Goal: Task Accomplishment & Management: Complete application form

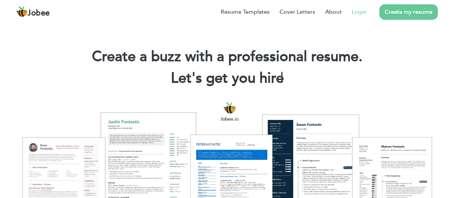
click at [359, 8] on link "Login" at bounding box center [358, 12] width 15 height 9
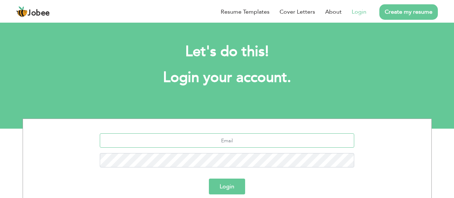
click at [230, 135] on input "text" at bounding box center [227, 140] width 254 height 14
type input "[EMAIL_ADDRESS][DOMAIN_NAME]"
click at [219, 187] on button "Login" at bounding box center [227, 186] width 36 height 16
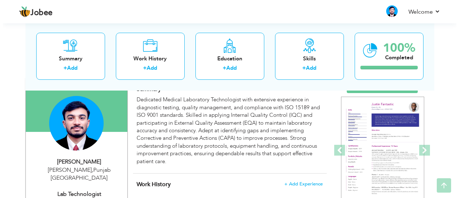
scroll to position [58, 0]
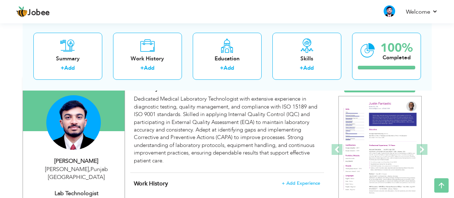
click at [172, 120] on div "Dedicated Medical Laboratory Technologist with extensive experience in diagnost…" at bounding box center [227, 129] width 186 height 69
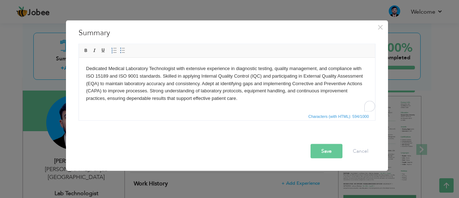
click at [176, 79] on body "Dedicated Medical Laboratory Technologist with extensive experience in diagnost…" at bounding box center [227, 83] width 282 height 37
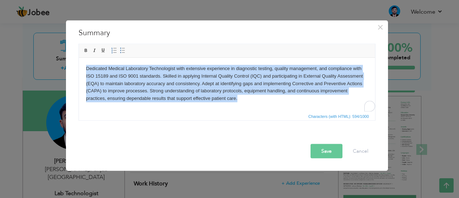
click at [176, 79] on body "Dedicated Medical Laboratory Technologist with extensive experience in diagnost…" at bounding box center [227, 83] width 282 height 37
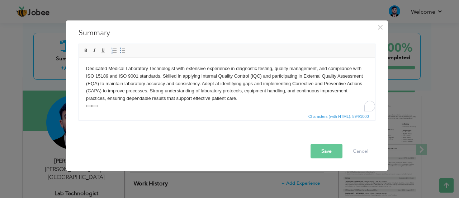
click at [176, 79] on body "Dedicated Medical Laboratory Technologist with extensive experience in diagnost…" at bounding box center [227, 83] width 282 height 37
click at [250, 98] on body "Dedicated Medical Laboratory Technologist with extensive experience in diagnost…" at bounding box center [227, 83] width 282 height 37
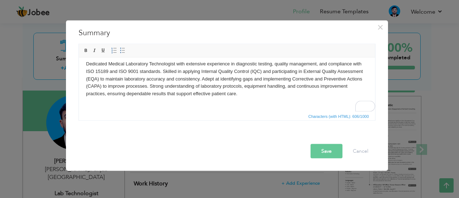
scroll to position [5, 0]
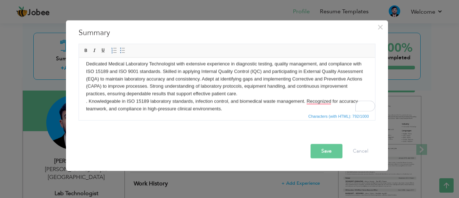
click at [89, 98] on body "Dedicated Medical Laboratory Technologist with extensive experience in diagnost…" at bounding box center [227, 86] width 282 height 52
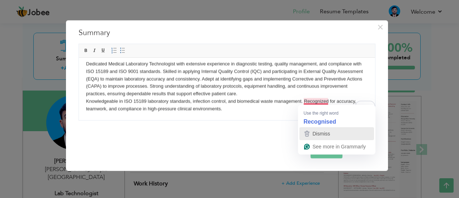
click at [313, 136] on span "Dismiss" at bounding box center [322, 134] width 18 height 6
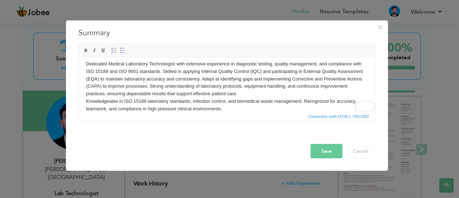
scroll to position [0, 0]
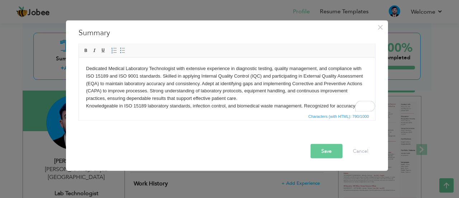
click at [84, 66] on html "Dedicated Medical Laboratory Technologist with extensive experience in diagnost…" at bounding box center [227, 90] width 296 height 67
click at [103, 63] on html "Dedicated Medical Laboratory Technologist with extensive experience in diagnost…" at bounding box center [227, 90] width 296 height 67
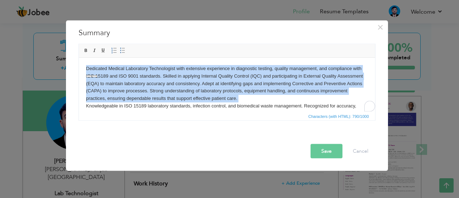
click at [103, 63] on html "Dedicated Medical Laboratory Technologist with extensive experience in diagnost…" at bounding box center [227, 90] width 296 height 67
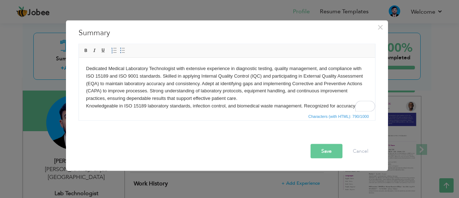
click at [273, 86] on body "Dedicated Medical Laboratory Technologist with extensive experience in diagnost…" at bounding box center [227, 91] width 282 height 52
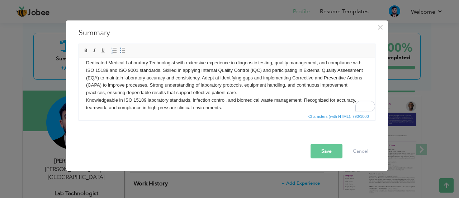
scroll to position [6, 0]
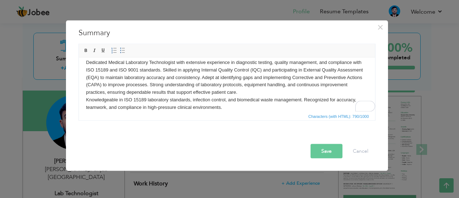
click at [273, 86] on body "Dedicated Medical Laboratory Technologist with extensive experience in diagnost…" at bounding box center [227, 84] width 282 height 52
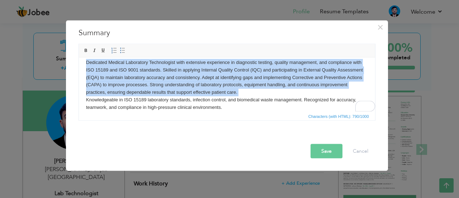
click at [273, 86] on body "Dedicated Medical Laboratory Technologist with extensive experience in diagnost…" at bounding box center [227, 84] width 282 height 52
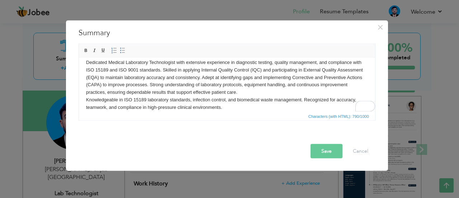
click at [84, 99] on html "Dedicated Medical Laboratory Technologist with extensive experience in diagnost…" at bounding box center [227, 84] width 296 height 67
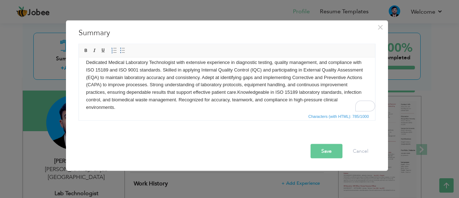
click at [326, 149] on button "Save" at bounding box center [327, 150] width 32 height 14
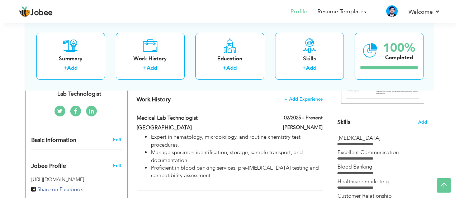
scroll to position [157, 0]
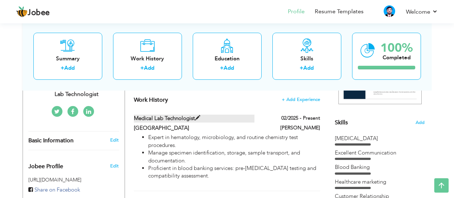
click at [191, 122] on label "Medical Lab Technologist" at bounding box center [194, 118] width 120 height 8
type input "Medical Lab Technologist"
type input "Al-Khalid Hospital"
type input "02/2025"
type input "Rahim Yar Khan"
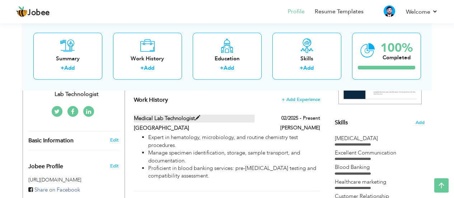
checkbox input "true"
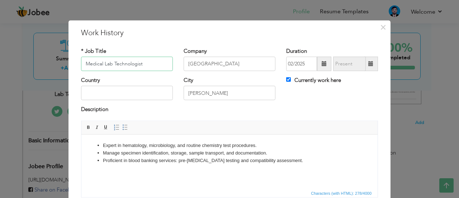
click at [112, 64] on input "Medical Lab Technologist" at bounding box center [127, 64] width 92 height 14
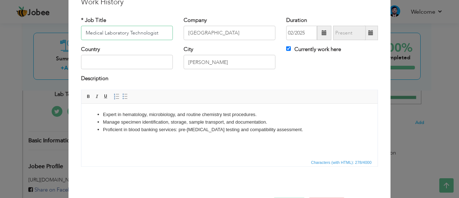
scroll to position [58, 0]
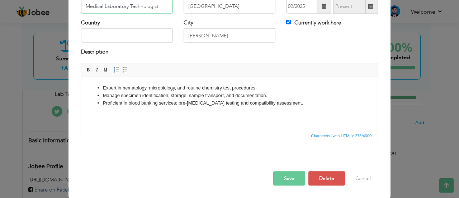
type input "Medical Laboratory Technologist"
click at [313, 99] on li "Proficient in blood banking services: pre-transfusion testing and compatibility…" at bounding box center [229, 103] width 253 height 8
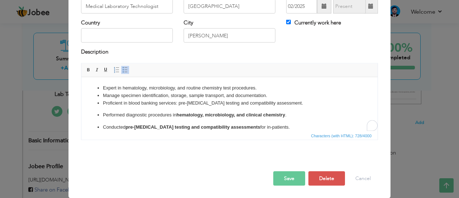
scroll to position [0, 0]
click at [313, 99] on li "Proficient in blood banking services: pre-transfusion testing and compatibility…" at bounding box center [229, 103] width 253 height 8
click at [85, 72] on link "Bold" at bounding box center [89, 70] width 8 height 8
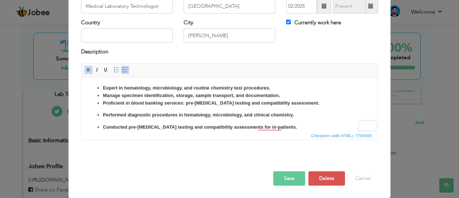
click at [85, 72] on link "Bold" at bounding box center [89, 70] width 8 height 8
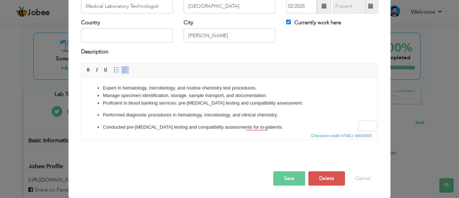
click at [192, 95] on li "Manage specimen identification, storage, sample transport, and documentation." at bounding box center [229, 95] width 253 height 8
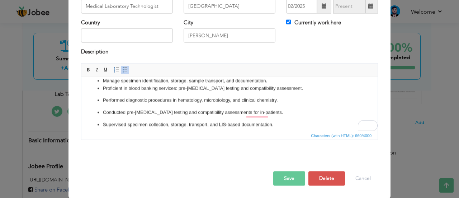
scroll to position [15, 0]
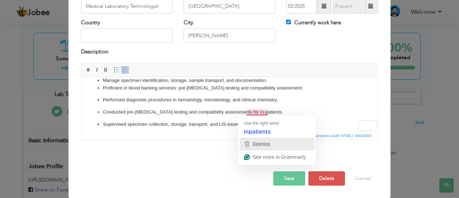
click at [254, 145] on span "Dismiss" at bounding box center [262, 144] width 18 height 6
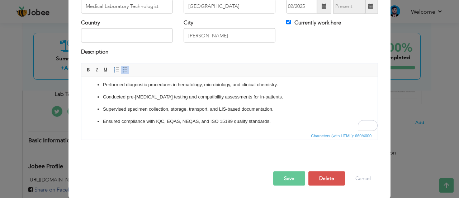
scroll to position [32, 0]
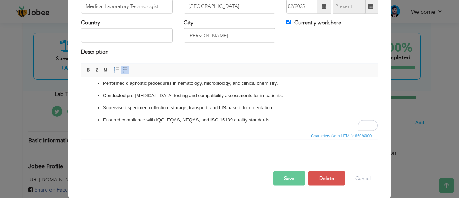
click at [209, 123] on p "Ensured compliance with IQC, EQAS, NEQAS, and ISO 15189 quality standards." at bounding box center [229, 120] width 253 height 8
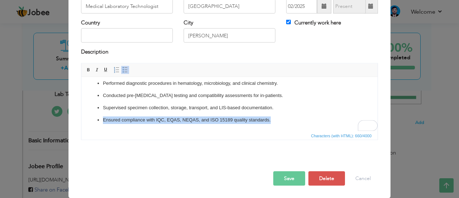
click at [209, 123] on p "Ensured compliance with IQC, EQAS, NEQAS, and ISO 15189 quality standards." at bounding box center [229, 120] width 253 height 8
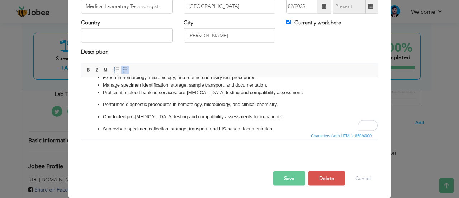
scroll to position [0, 0]
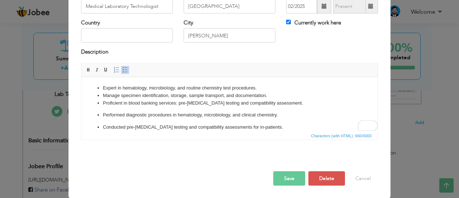
click at [167, 106] on ul "Expert in hematology, microbiology, and routine chemistry test procedures. Mana…" at bounding box center [230, 119] width 282 height 71
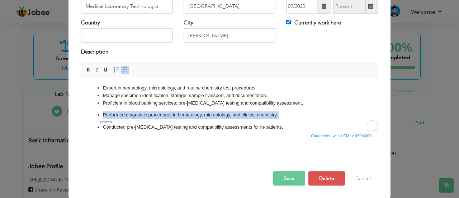
click at [167, 106] on ul "Expert in hematology, microbiology, and routine chemistry test procedures. Mana…" at bounding box center [230, 119] width 282 height 71
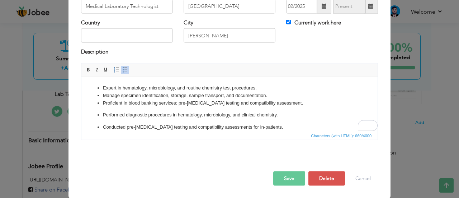
click at [215, 98] on li "Manage specimen identification, storage, sample transport, and documentation." at bounding box center [229, 95] width 253 height 8
click at [233, 99] on li "Proficient in blood banking services: pre-transfusion testing and compatibility…" at bounding box center [229, 103] width 253 height 8
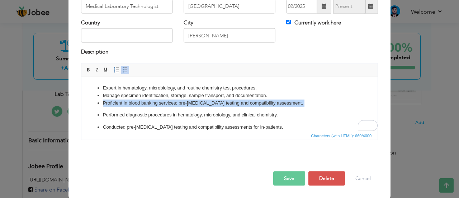
click at [233, 99] on li "Proficient in blood banking services: pre-transfusion testing and compatibility…" at bounding box center [229, 103] width 253 height 8
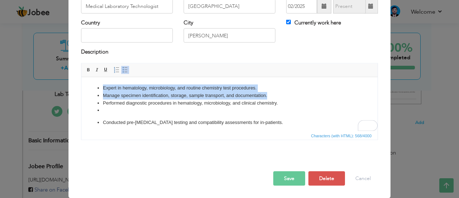
drag, startPoint x: 284, startPoint y: 97, endPoint x: 80, endPoint y: 89, distance: 203.8
click at [81, 89] on html "Expert in hematology, microbiology, and routine chemistry test procedures. Mana…" at bounding box center [229, 117] width 296 height 81
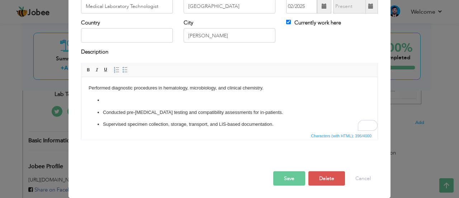
click at [77, 88] on div "Expert in hematology, microbiology, and routine chemistry test procedures. Mana…" at bounding box center [230, 104] width 308 height 82
click ul "Conducted pre-transfusion testing and compatibility assessments for in-patients…"
click at [118, 99] on li "To enrich screen reader interactions, please activate Accessibility in Grammarl…" at bounding box center [229, 100] width 253 height 8
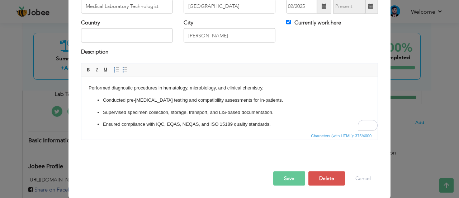
click at [87, 90] on html "Performed diagnostic procedures in hematology, microbiology, and clinical chemi…" at bounding box center [229, 106] width 296 height 58
click ul "Conducted pre-transfusion testing and compatibility assessments for in-patients…"
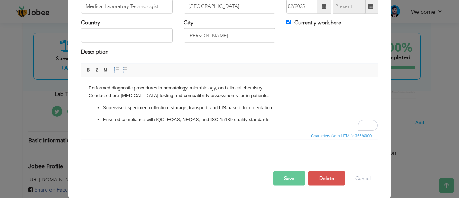
click at [104, 105] on p "Supervised specimen collection, storage, transport, and LIS-based documentation." at bounding box center [229, 108] width 253 height 8
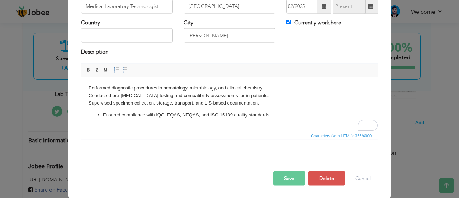
click at [104, 114] on p "Ensured compliance with IQC, EQAS, NEQAS, and ISO 15189 quality standards." at bounding box center [229, 115] width 253 height 8
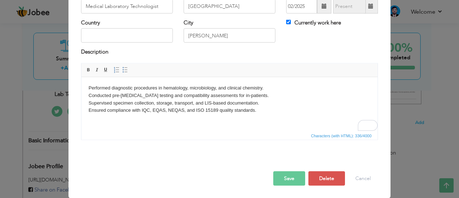
click at [270, 110] on body "Performed diagnostic procedures in hematology, microbiology, and clinical chemi…" at bounding box center [230, 99] width 282 height 30
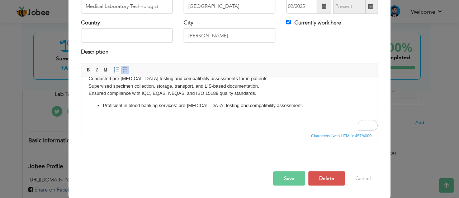
click at [103, 104] on li "Proficient in blood banking services: pre-transfusion testing and compatibility…" at bounding box center [229, 105] width 253 height 8
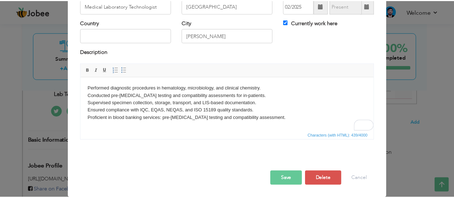
scroll to position [0, 0]
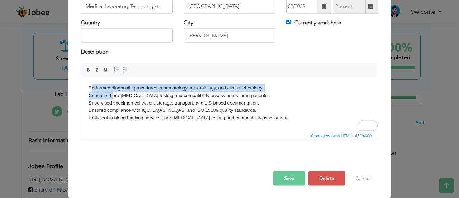
drag, startPoint x: 91, startPoint y: 86, endPoint x: 112, endPoint y: 94, distance: 22.6
click at [112, 94] on body "Performed diagnostic procedures in hematology, microbiology, and clinical chemi…" at bounding box center [230, 102] width 282 height 37
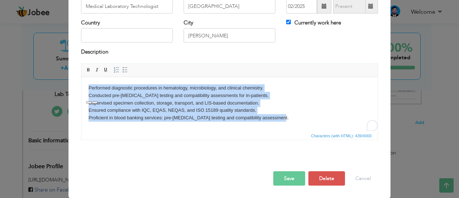
drag, startPoint x: 89, startPoint y: 89, endPoint x: 293, endPoint y: 121, distance: 207.0
click at [293, 121] on html "Performed diagnostic procedures in hematology, microbiology, and clinical chemi…" at bounding box center [229, 103] width 296 height 52
click at [126, 72] on link "Insert/Remove Bulleted List" at bounding box center [125, 70] width 8 height 8
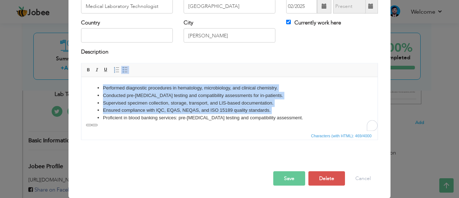
click at [177, 90] on li "Performed diagnostic procedures in hematology, microbiology, and clinical chemi…" at bounding box center [229, 88] width 253 height 8
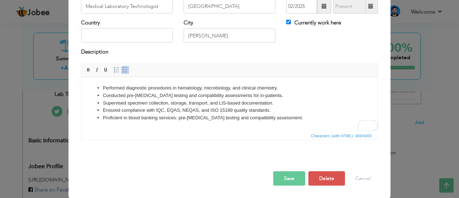
click at [283, 182] on button "Save" at bounding box center [289, 178] width 32 height 14
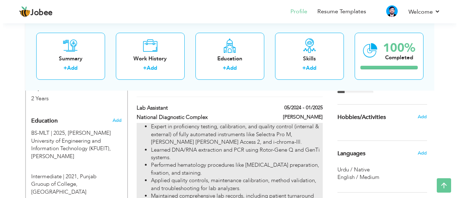
scroll to position [284, 0]
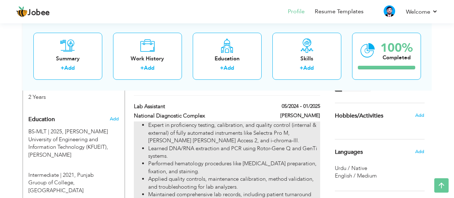
click at [274, 143] on li "Expert in proficiency testing, calibration, and quality control (internal & ext…" at bounding box center [233, 132] width 171 height 23
type input "Lab Assistant"
type input "National Diagnostic Complex"
type input "05/2024"
type input "01/2025"
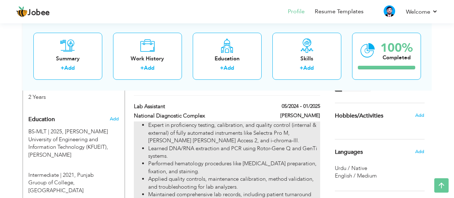
checkbox input "false"
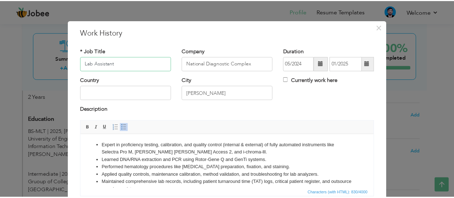
scroll to position [58, 0]
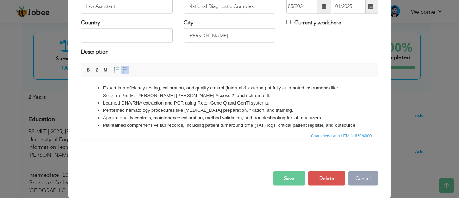
click at [352, 181] on button "Cancel" at bounding box center [363, 178] width 30 height 14
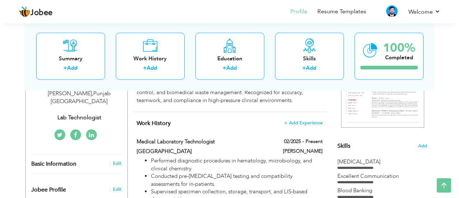
scroll to position [138, 0]
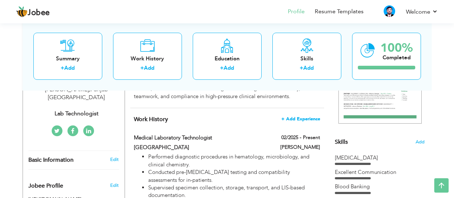
click at [289, 116] on span "+ Add Experience" at bounding box center [300, 118] width 39 height 5
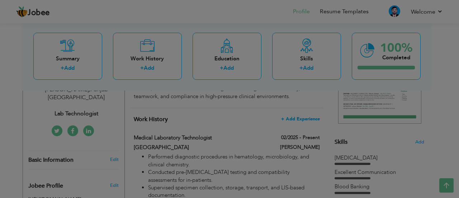
scroll to position [0, 0]
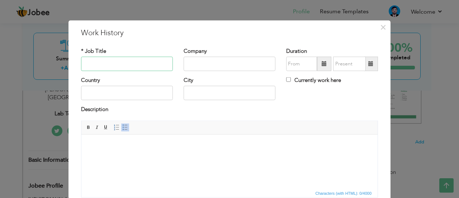
click at [121, 68] on input "text" at bounding box center [127, 64] width 92 height 14
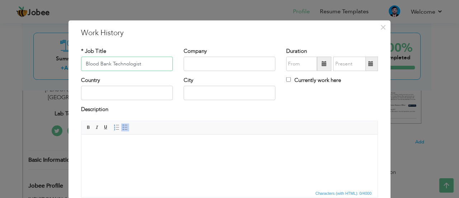
type input "Blood Bank Technologist"
type input "Cancer and Blood Care Center"
type input "08/2025"
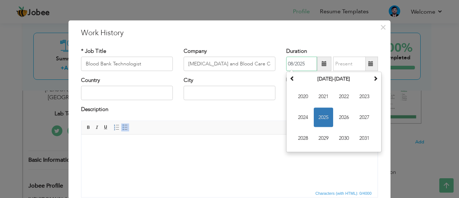
click at [328, 110] on span "2025" at bounding box center [323, 117] width 19 height 19
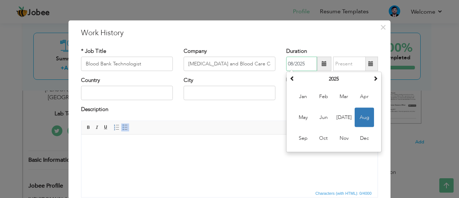
click at [364, 115] on span "Aug" at bounding box center [364, 117] width 19 height 19
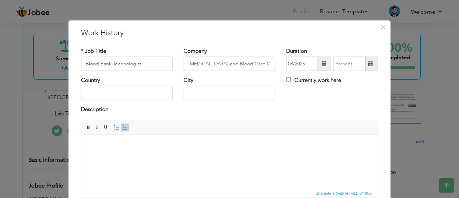
click at [291, 81] on label "Currently work here" at bounding box center [313, 80] width 55 height 8
click at [291, 81] on input "Currently work here" at bounding box center [288, 79] width 5 height 5
checkbox input "true"
click at [212, 87] on input "text" at bounding box center [230, 93] width 92 height 14
type input "Rahim Yar Khan"
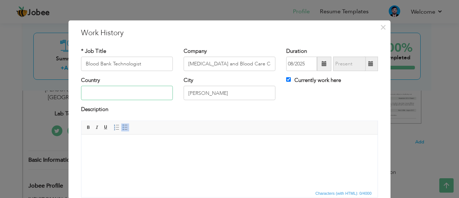
type input "Pakistan"
click at [120, 88] on input "Pakistan" at bounding box center [127, 93] width 92 height 14
click at [125, 155] on html at bounding box center [229, 145] width 296 height 22
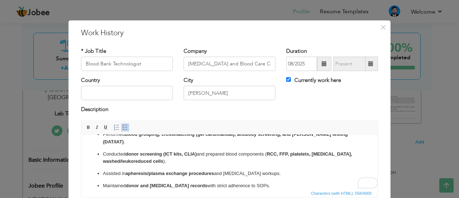
click at [144, 147] on ul "Performed blood grouping, crossmatching (gel card/manual), antibody screening, …" at bounding box center [230, 159] width 282 height 59
click at [88, 128] on span at bounding box center [89, 127] width 6 height 6
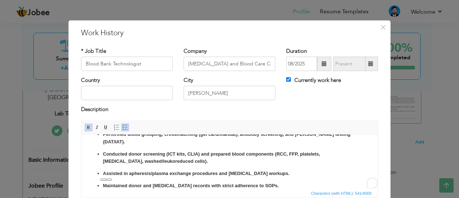
click at [88, 128] on span at bounding box center [89, 127] width 6 height 6
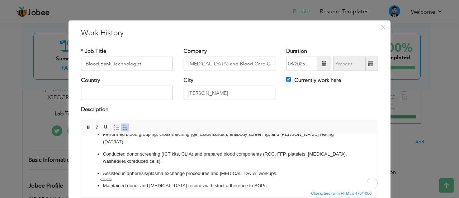
click at [133, 160] on ul "Performed blood grouping, crossmatching (gel card/manual), antibody screening, …" at bounding box center [230, 159] width 282 height 59
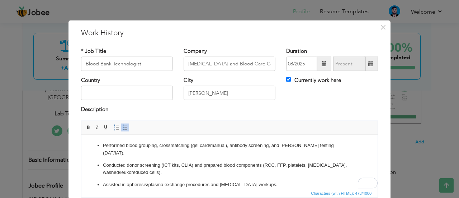
scroll to position [0, 0]
click at [101, 155] on ul "Performed blood grouping, crossmatching (gel card/manual), antibody screening, …" at bounding box center [230, 170] width 282 height 59
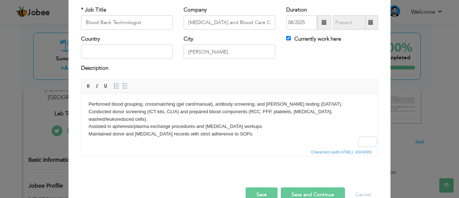
scroll to position [44, 0]
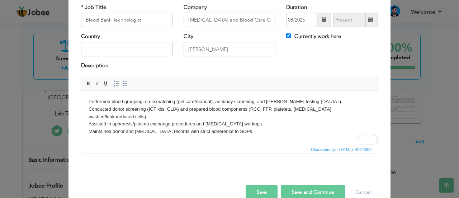
click at [91, 102] on p "Performed blood grouping, crossmatching (gel card/manual), antibody screening, …" at bounding box center [230, 116] width 282 height 37
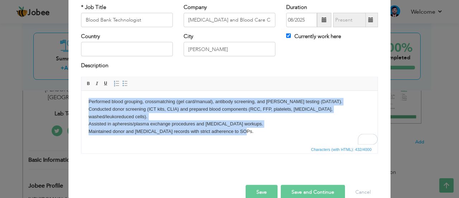
drag, startPoint x: 88, startPoint y: 102, endPoint x: 256, endPoint y: 134, distance: 170.9
click at [256, 134] on html "Performed blood grouping, crossmatching (gel card/manual), antibody screening, …" at bounding box center [229, 116] width 296 height 52
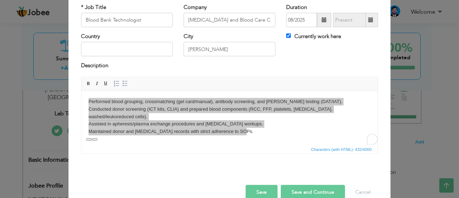
click at [123, 79] on span "Editor toolbars Basic Styles Bold Italic Underline Paragraph Insert/Remove Numb…" at bounding box center [229, 84] width 296 height 14
click at [122, 82] on span at bounding box center [125, 83] width 6 height 6
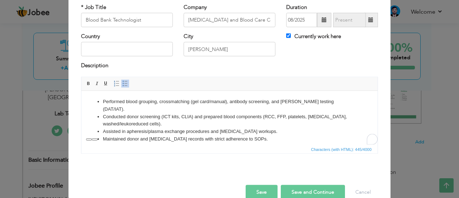
click at [119, 101] on li "Performed blood grouping, crossmatching (gel card/manual), antibody screening, …" at bounding box center [229, 105] width 253 height 15
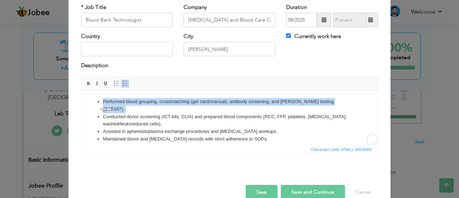
click at [119, 101] on li "Performed blood grouping, crossmatching (gel card/manual), antibody screening, …" at bounding box center [229, 105] width 253 height 15
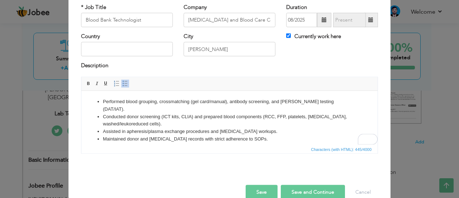
click at [153, 113] on li "​​​​​​​ Conducted donor screening (ICT kits, CLIA) and prepared blood component…" at bounding box center [229, 120] width 253 height 15
click at [137, 113] on li "​​​​​​​ Conducted donor screening (ICT kits, CLIA) and prepared blood component…" at bounding box center [229, 120] width 253 height 15
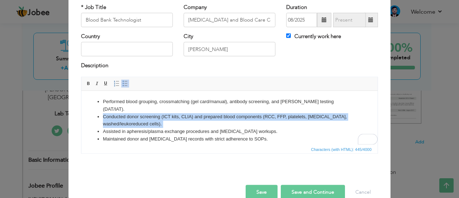
click at [137, 113] on li "​​​​​​​ Conducted donor screening (ICT kits, CLIA) and prepared blood component…" at bounding box center [229, 120] width 253 height 15
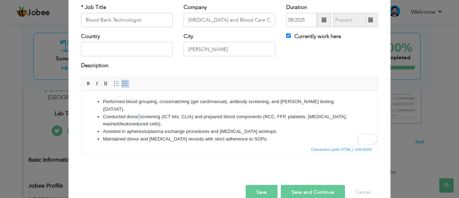
click at [137, 113] on li "​​​​​​​ Conducted donor screening (ICT kits, CLIA) and prepared blood component…" at bounding box center [229, 120] width 253 height 15
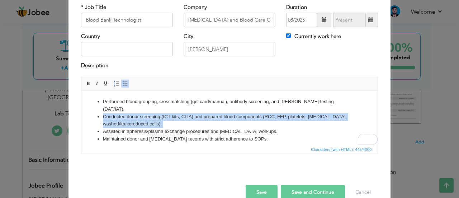
click at [137, 113] on li "​​​​​​​ Conducted donor screening (ICT kits, CLIA) and prepared blood component…" at bounding box center [229, 120] width 253 height 15
click at [166, 113] on li "​​​​​​​ Conducted donor screening (ICT kits, CLIA) and prepared blood component…" at bounding box center [229, 120] width 253 height 15
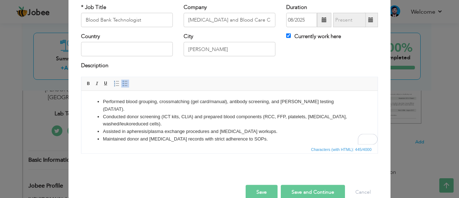
click at [200, 113] on li "​​​​​​​ Conducted donor screening (ICT kits, CLIA) and prepared blood component…" at bounding box center [229, 120] width 253 height 15
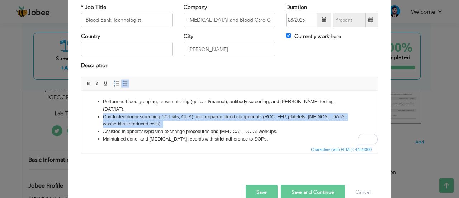
click at [200, 113] on li "​​​​​​​ Conducted donor screening (ICT kits, CLIA) and prepared blood component…" at bounding box center [229, 120] width 253 height 15
click at [223, 113] on li "​​​​​​​ Conducted donor screening (ICT kits, CLIA) and prepared blood component…" at bounding box center [229, 120] width 253 height 15
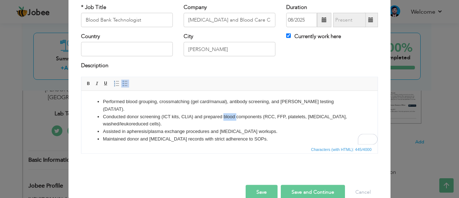
click at [223, 113] on li "​​​​​​​ Conducted donor screening (ICT kits, CLIA) and prepared blood component…" at bounding box center [229, 120] width 253 height 15
click at [177, 113] on li "​​​​​​​ Conducted donor screening (ICT kits, CLIA) and prepared blood component…" at bounding box center [229, 120] width 253 height 15
click at [161, 127] on li "Assisted in apheresis/plasma exchange procedures and transfusion reaction worku…" at bounding box center [229, 131] width 253 height 8
click at [149, 127] on li "Assisted in apheresis/plasma exchange procedures and transfusion reaction worku…" at bounding box center [229, 131] width 253 height 8
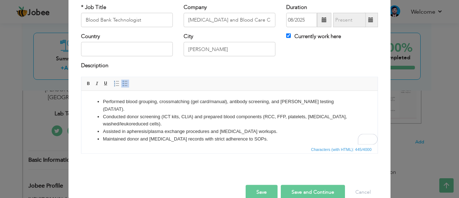
click at [152, 119] on li "​​​​​​​ Conducted donor screening (ICT kits, CLIA) and prepared blood component…" at bounding box center [229, 120] width 253 height 15
click at [129, 118] on li "Conducted donor screening (ICT kits, CLIA) and prepared blood components (RCC, …" at bounding box center [229, 120] width 253 height 15
click at [152, 127] on li "Assisted in apheresis/plasma exchange procedures and transfusion reaction worku…" at bounding box center [229, 131] width 253 height 8
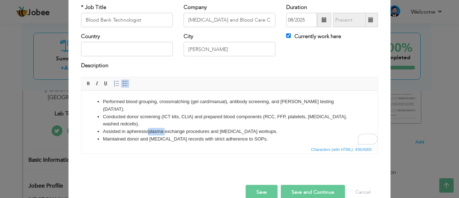
click at [152, 127] on li "Assisted in apheresis/plasma exchange procedures and transfusion reaction worku…" at bounding box center [229, 131] width 253 height 8
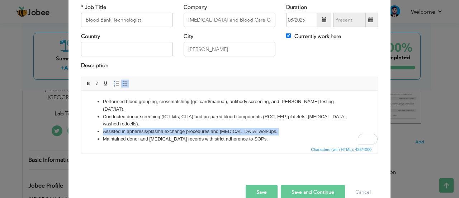
click at [152, 127] on li "Assisted in apheresis/plasma exchange procedures and transfusion reaction worku…" at bounding box center [229, 131] width 253 height 8
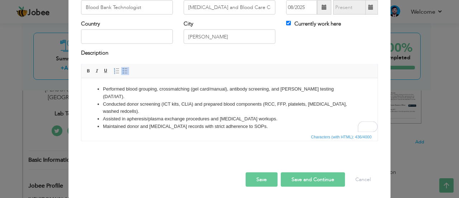
scroll to position [58, 0]
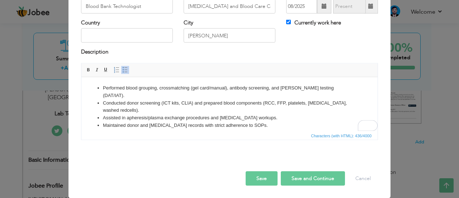
click at [152, 123] on html "Performed blood grouping, crossmatching (gel card/manual), antibody screening, …" at bounding box center [229, 106] width 296 height 59
click at [150, 124] on button at bounding box center [149, 125] width 6 height 2
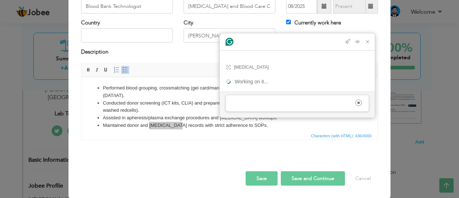
scroll to position [0, 0]
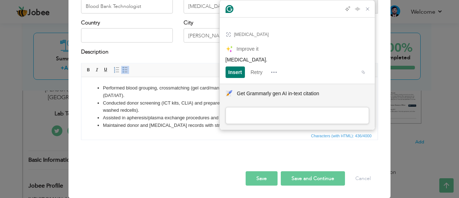
click at [178, 124] on html "Performed blood grouping, crossmatching (gel card/manual), antibody screening, …" at bounding box center [229, 106] width 296 height 59
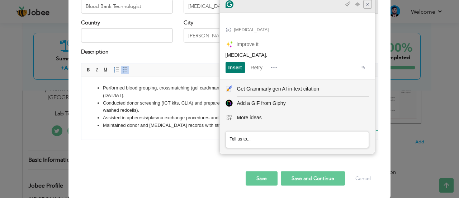
click at [369, 6] on icon "Close Grammarly Assistant" at bounding box center [367, 4] width 3 height 3
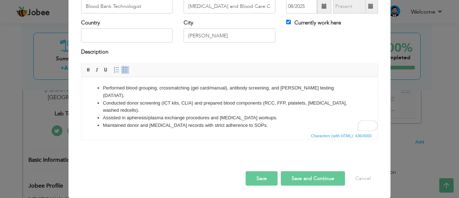
click at [247, 114] on li "Assisted in apheresis/plasma exchange procedures and transfusion reaction worku…" at bounding box center [229, 118] width 253 height 8
click at [161, 99] on li "Conducted donor screening (ICT kits, CLIA) and prepared blood components (RCC, …" at bounding box center [229, 106] width 253 height 15
click at [100, 85] on ul "Performed blood grouping, crossmatching (gel card/manual), antibody screening, …" at bounding box center [230, 106] width 282 height 45
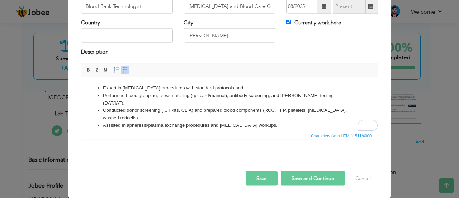
click at [117, 81] on html "Expert in phlebotomy procedures with standard protocols and Performed blood gro…" at bounding box center [229, 110] width 296 height 67
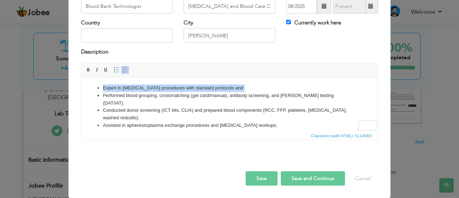
click at [117, 81] on html "Expert in phlebotomy procedures with standard protocols and Performed blood gro…" at bounding box center [229, 110] width 296 height 67
click at [159, 85] on li "Expert in phlebotomy procedures with standard protocols and" at bounding box center [229, 88] width 253 height 8
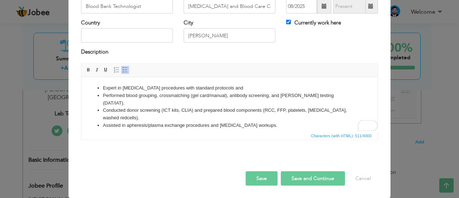
click at [247, 89] on li "Expert in phlebotomy procedures with standard protocols and" at bounding box center [229, 88] width 253 height 8
click at [247, 89] on li "Expert in phlebotomy procedures with standard protocols and protocols." at bounding box center [229, 88] width 253 height 8
click at [217, 106] on li "Conducted donor screening (ICT kits, CLIA) and prepared blood components (RCC, …" at bounding box center [229, 113] width 253 height 15
click at [248, 91] on li "Expert in phlebotomy procedures with standard protocols and protocols." at bounding box center [229, 88] width 253 height 8
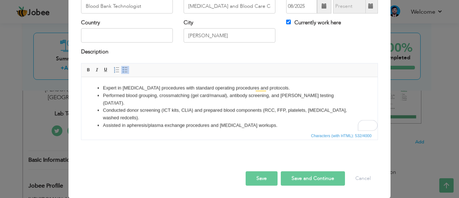
click at [214, 106] on li "Conducted donor screening (ICT kits, CLIA) and prepared blood components (RCC, …" at bounding box center [229, 113] width 253 height 15
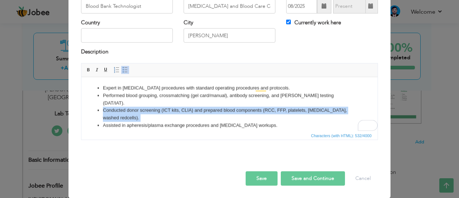
click at [214, 106] on li "Conducted donor screening (ICT kits, CLIA) and prepared blood components (RCC, …" at bounding box center [229, 113] width 253 height 15
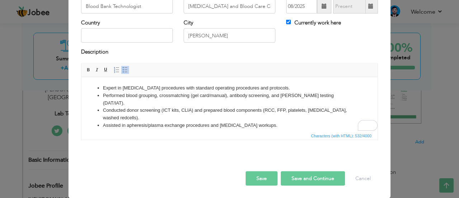
click at [222, 96] on li "Performed blood grouping, crossmatching (gel card/manual), antibody screening, …" at bounding box center [229, 98] width 253 height 15
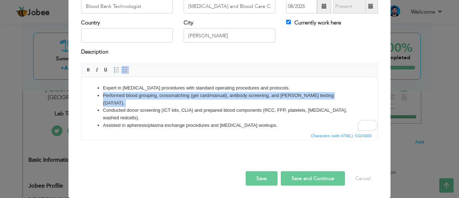
click at [222, 96] on li "Performed blood grouping, crossmatching (gel card/manual), antibody screening, …" at bounding box center [229, 98] width 253 height 15
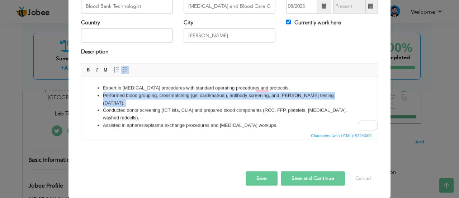
click at [222, 96] on li "Performed blood grouping, crossmatching (gel card/manual), antibody screening, …" at bounding box center [229, 98] width 253 height 15
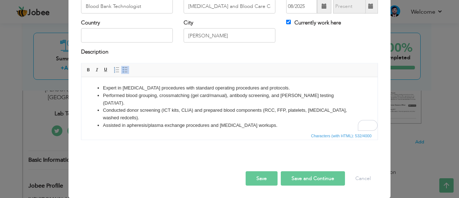
click at [247, 89] on li "Expert in phlebotomy procedures with standard operating procedures and protocol…" at bounding box center [229, 88] width 253 height 8
click at [277, 96] on li "Performed blood grouping, crossmatching (gel card/manual), antibody screening, …" at bounding box center [229, 98] width 253 height 15
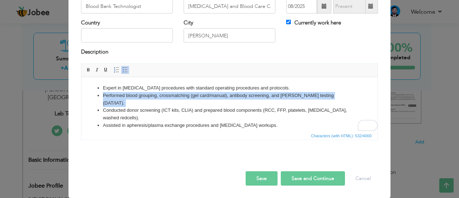
click at [277, 96] on li "Performed blood grouping, crossmatching (gel card/manual), antibody screening, …" at bounding box center [229, 98] width 253 height 15
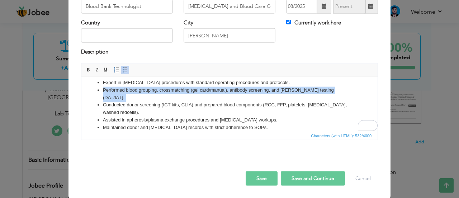
scroll to position [5, 0]
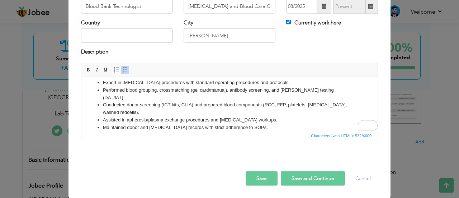
click at [197, 123] on li "Maintained donor and transfusion records with strict adherence to SOPs." at bounding box center [229, 127] width 253 height 8
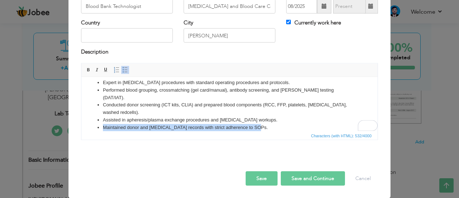
click at [197, 123] on li "Maintained donor and transfusion records with strict adherence to SOPs." at bounding box center [229, 127] width 253 height 8
click at [231, 123] on li "Maintained donor and transfusion records with strict adherence to SOPs." at bounding box center [229, 127] width 253 height 8
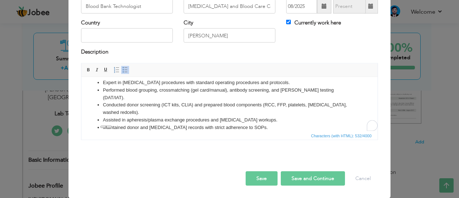
click at [245, 123] on li "Maintained donor and transfusion records with strict adherence to SOPs." at bounding box center [229, 127] width 253 height 8
click at [261, 175] on button "Save" at bounding box center [262, 178] width 32 height 14
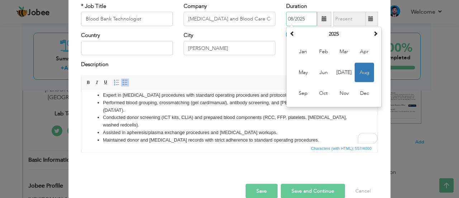
scroll to position [44, 0]
click at [365, 70] on span "Aug" at bounding box center [364, 72] width 19 height 19
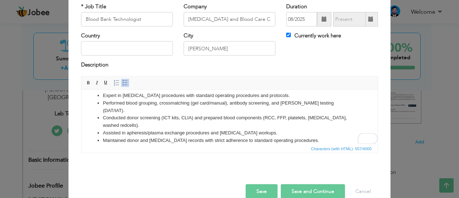
click at [365, 70] on div "Description" at bounding box center [229, 65] width 297 height 9
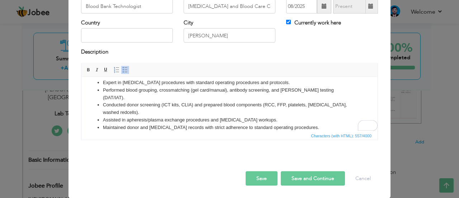
click at [252, 184] on button "Save" at bounding box center [262, 178] width 32 height 14
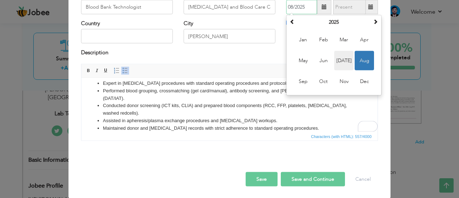
click at [337, 58] on span "Jul" at bounding box center [343, 60] width 19 height 19
type input "07/2025"
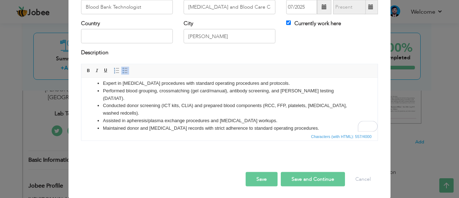
click at [261, 175] on button "Save" at bounding box center [262, 178] width 32 height 14
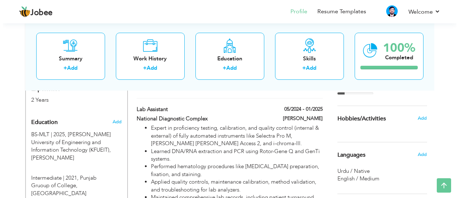
scroll to position [282, 0]
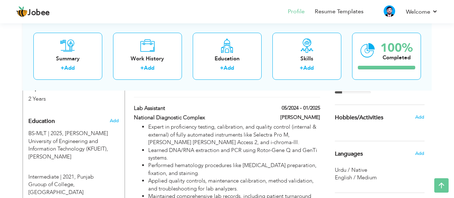
click at [208, 137] on li "Expert in proficiency testing, calibration, and quality control (internal & ext…" at bounding box center [233, 134] width 171 height 23
type input "Lab Assistant"
type input "National Diagnostic Complex"
type input "05/2024"
type input "01/2025"
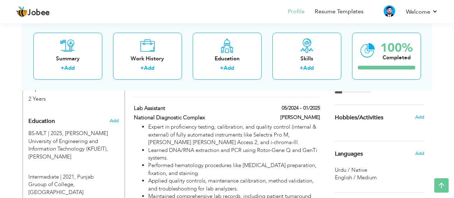
checkbox input "false"
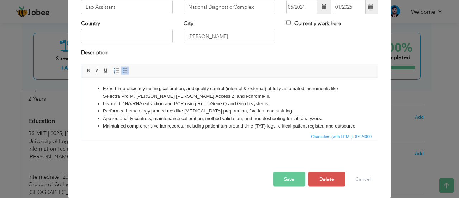
scroll to position [0, 0]
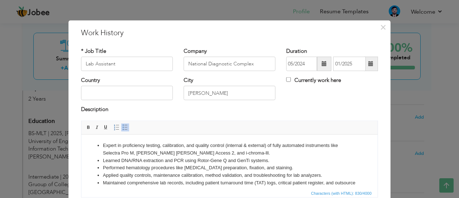
click at [142, 176] on li "Applied quality controls, maintenance calibration, method validation, and troub…" at bounding box center [229, 175] width 253 height 8
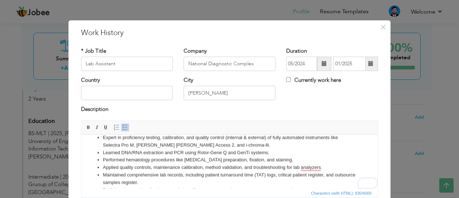
scroll to position [7, 0]
click at [177, 150] on li "Learned DNA/RNA extraction and PCR using Rotor-Gene Q and GenTi systems." at bounding box center [229, 153] width 253 height 8
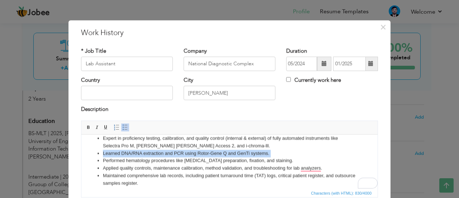
click at [177, 150] on li "Learned DNA/RNA extraction and PCR using Rotor-Gene Q and GenTi systems." at bounding box center [229, 153] width 253 height 8
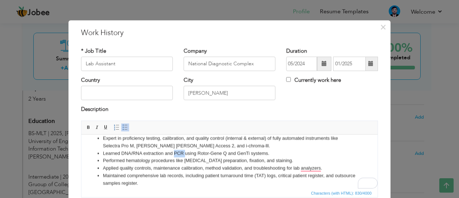
click at [177, 150] on li "Learned DNA/RNA extraction and PCR using Rotor-Gene Q and GenTi systems." at bounding box center [229, 153] width 253 height 8
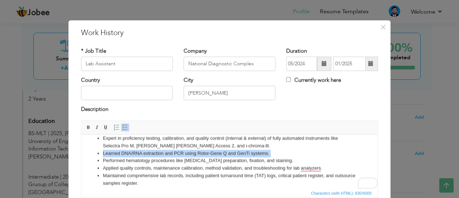
click at [177, 150] on li "Learned DNA/RNA extraction and PCR using Rotor-Gene Q and GenTi systems." at bounding box center [229, 153] width 253 height 8
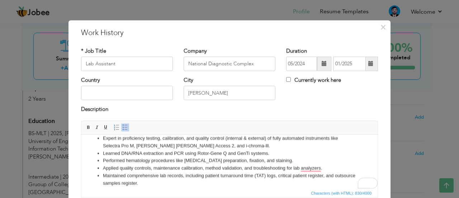
click at [183, 162] on li "Performed hematology procedures like peripheral smear preparation, fixation, an…" at bounding box center [229, 160] width 253 height 8
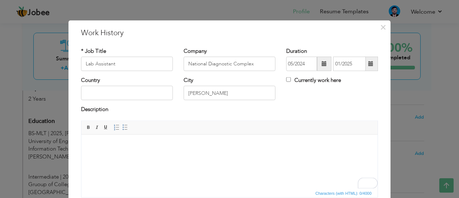
scroll to position [0, 0]
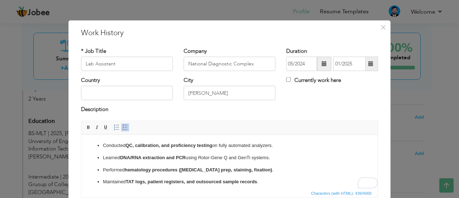
click at [118, 146] on p "Conducted QC, calibration, and proficiency testing on fully automated analyzers." at bounding box center [229, 145] width 253 height 8
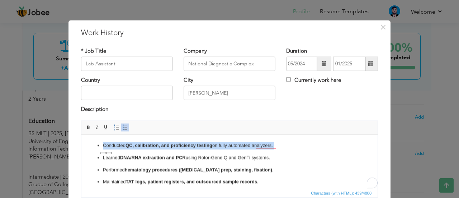
click at [118, 146] on p "Conducted QC, calibration, and proficiency testing on fully automated analyzers." at bounding box center [229, 145] width 253 height 8
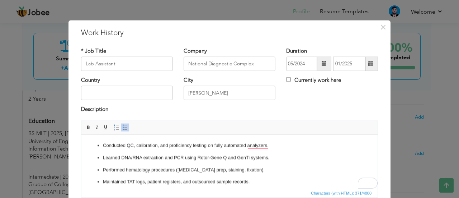
click at [100, 156] on ul "Conducted QC, calibration, and proficiency testing on fully automated analyzers…" at bounding box center [230, 163] width 282 height 44
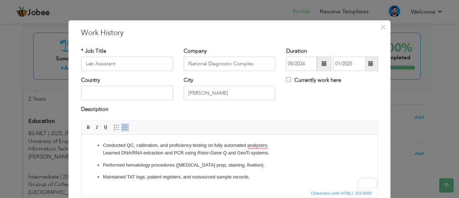
click at [100, 163] on ul "Conducted QC, calibration, and proficiency testing on fully automated analyzers…" at bounding box center [230, 160] width 282 height 39
click at [102, 145] on ul "Conducted QC, calibration, and proficiency testing on fully automated analyzers…" at bounding box center [230, 160] width 282 height 39
click at [100, 167] on ul "Performed hematology procedures (peripheral smear prep, staining, fixation). Ma…" at bounding box center [230, 171] width 282 height 20
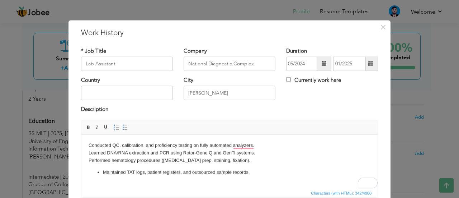
click at [100, 172] on ul "Maintained TAT logs, patient registers, and outsourced sample records." at bounding box center [230, 172] width 282 height 8
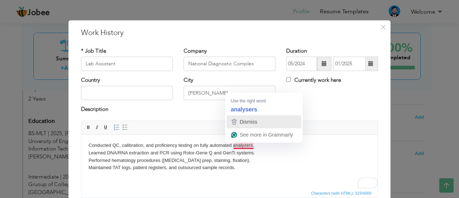
click at [252, 122] on span "Dismiss" at bounding box center [249, 122] width 18 height 6
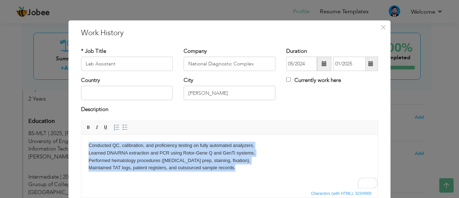
drag, startPoint x: 87, startPoint y: 147, endPoint x: 252, endPoint y: 172, distance: 166.8
click at [252, 172] on html "Conducted QC, calibration, and proficiency testing on fully automated analyzers…" at bounding box center [229, 156] width 296 height 44
click at [123, 126] on span at bounding box center [125, 127] width 6 height 6
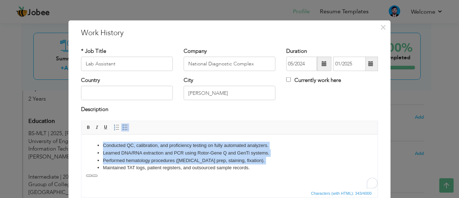
click at [124, 138] on html "Conducted QC, calibration, and proficiency testing on fully automated analyzers…" at bounding box center [229, 156] width 296 height 44
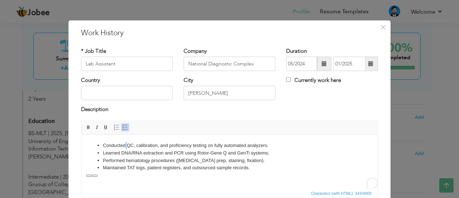
click at [124, 138] on html "Conducted QC, calibration, and proficiency testing on fully automated analyzers…" at bounding box center [229, 156] width 296 height 44
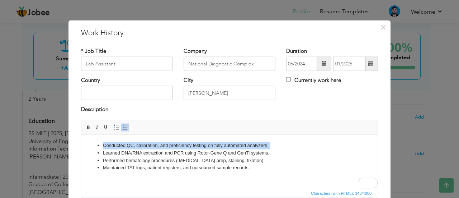
click at [124, 138] on html "Conducted QC, calibration, and proficiency testing on fully automated analyzers…" at bounding box center [229, 156] width 296 height 44
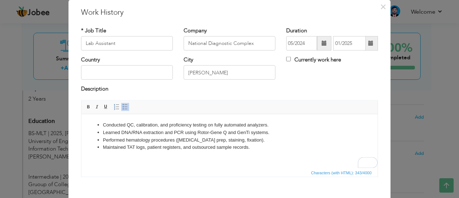
scroll to position [21, 0]
click at [275, 128] on li "Learned DNA/RNA extraction and PCR using Rotor-Gene Q and GenTi systems." at bounding box center [229, 132] width 253 height 8
click at [287, 119] on html "Conducted QC, calibration, and proficiency testing on fully automated analyzers…" at bounding box center [229, 135] width 296 height 44
click at [185, 130] on li "Learned DNA/RNA extraction and PCR using Rotor-Gene Q and GenTi systems." at bounding box center [229, 132] width 253 height 8
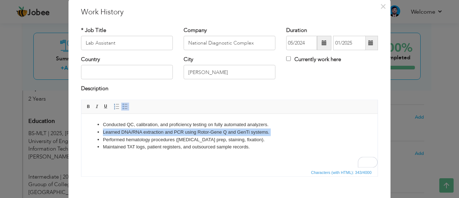
click at [185, 130] on li "Learned DNA/RNA extraction and PCR using Rotor-Gene Q and GenTi systems." at bounding box center [229, 132] width 253 height 8
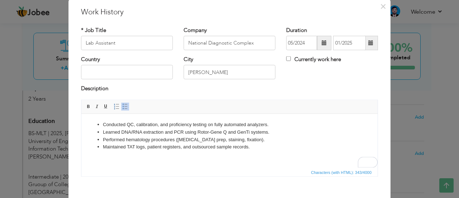
click at [150, 140] on li "Performed hematology procedures (peripheral smear prep, staining, fixation)." at bounding box center [229, 140] width 253 height 8
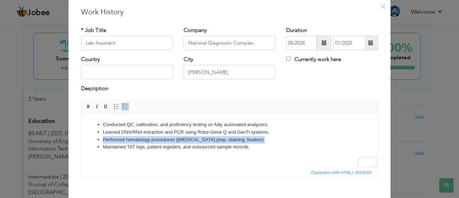
click at [150, 140] on li "Performed hematology procedures (peripheral smear prep, staining, fixation)." at bounding box center [229, 140] width 253 height 8
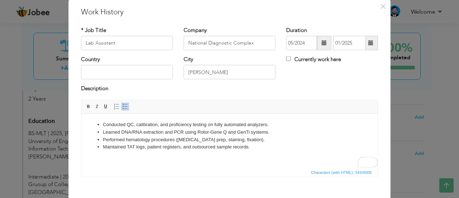
click at [272, 128] on li "Learned DNA/RNA extraction and PCR using Rotor-Gene Q and GenTi systems." at bounding box center [229, 132] width 253 height 8
click at [279, 119] on html "Conducted QC, calibration, and proficiency testing on fully automated analyzers…" at bounding box center [229, 135] width 296 height 44
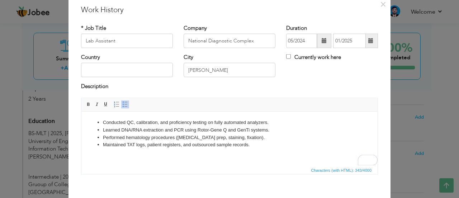
scroll to position [22, 0]
click at [279, 119] on li "Conducted QC, calibration, and proficiency testing on fully automated analyzers." at bounding box center [229, 123] width 253 height 8
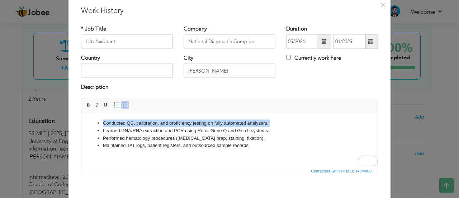
click at [279, 119] on li "Conducted QC, calibration, and proficiency testing on fully automated analyzers." at bounding box center [229, 123] width 253 height 8
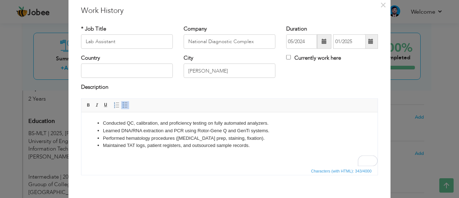
click at [112, 125] on li "Conducted QC, calibration, and proficiency testing on fully automated analyzers." at bounding box center [229, 123] width 253 height 8
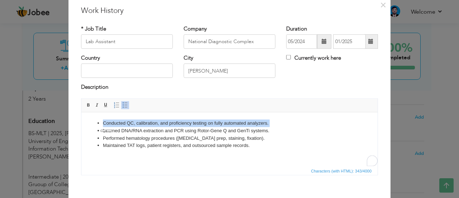
click at [112, 125] on li "Conducted QC, calibration, and proficiency testing on fully automated analyzers." at bounding box center [229, 123] width 253 height 8
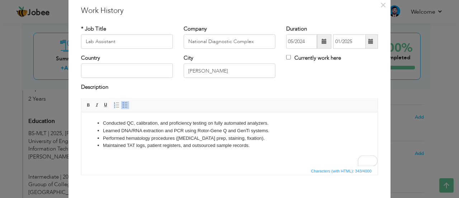
click at [277, 123] on li "Conducted QC, calibration, and proficiency testing on fully automated analyzers." at bounding box center [229, 123] width 253 height 8
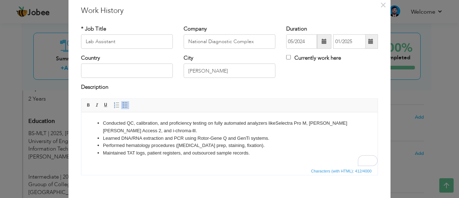
click at [290, 124] on li "Conducted QC, calibration, and proficiency testing on fully automated analyzers…" at bounding box center [229, 126] width 253 height 15
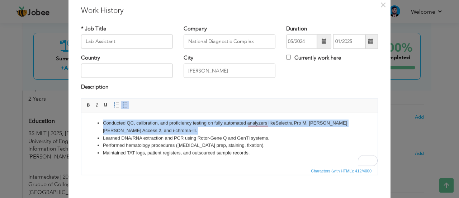
click at [290, 124] on li "Conducted QC, calibration, and proficiency testing on fully automated analyzers…" at bounding box center [229, 126] width 253 height 15
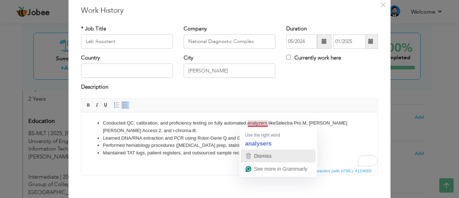
click at [257, 152] on div "Dismiss" at bounding box center [262, 155] width 19 height 11
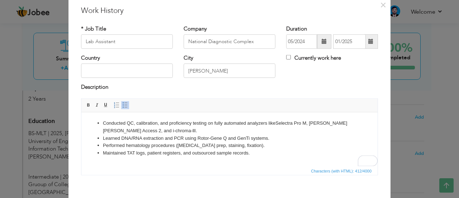
click at [155, 134] on li "Learned DNA/RNA extraction and PCR using Rotor-Gene Q and GenTi systems." at bounding box center [229, 138] width 253 height 8
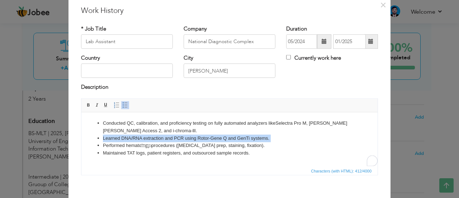
click at [155, 134] on li "Learned DNA/RNA extraction and PCR using Rotor-Gene Q and GenTi systems." at bounding box center [229, 138] width 253 height 8
click at [277, 138] on li "Learned DNA/RNA extraction and PCR using Rotor-Gene Q and GenTi systems." at bounding box center [229, 138] width 253 height 8
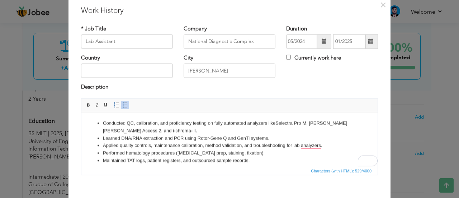
click at [102, 161] on ul "Conducted QC, calibration, and proficiency testing on fully automated analyzers…" at bounding box center [230, 141] width 282 height 45
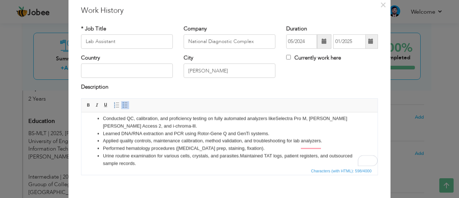
scroll to position [5, 0]
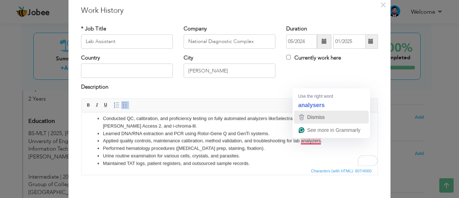
click at [319, 118] on span "Dismiss" at bounding box center [316, 117] width 18 height 6
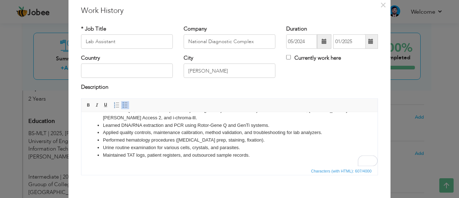
scroll to position [58, 0]
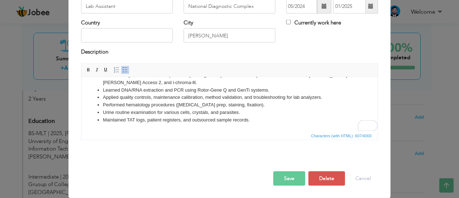
click at [284, 181] on button "Save" at bounding box center [289, 178] width 32 height 14
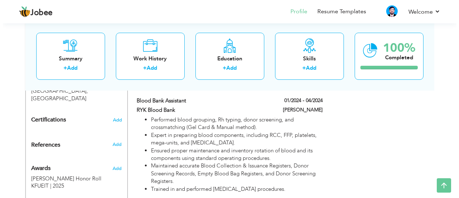
scroll to position [423, 0]
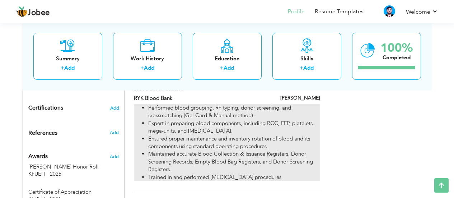
click at [181, 141] on li "Ensured proper maintenance and inventory rotation of blood and its components u…" at bounding box center [233, 142] width 171 height 15
type input "Blood Bank Assistant"
type input "RYK Blood Bank"
type input "01/2024"
type input "04/2024"
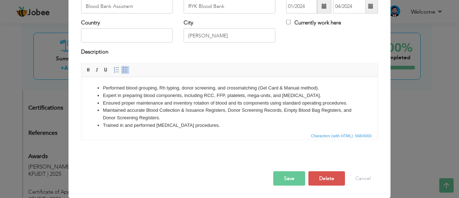
scroll to position [0, 0]
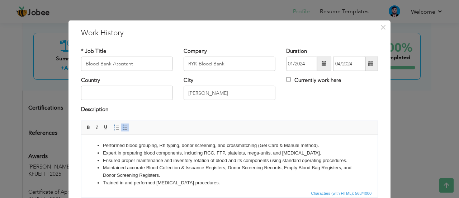
click at [165, 147] on li "Performed blood grouping, Rh typing, donor screening, and crossmatching (Gel Ca…" at bounding box center [229, 145] width 253 height 8
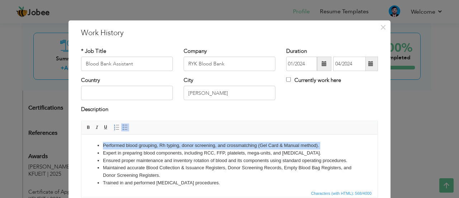
click at [165, 147] on li "Performed blood grouping, Rh typing, donor screening, and crossmatching (Gel Ca…" at bounding box center [229, 145] width 253 height 8
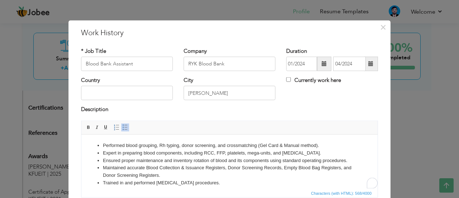
click at [153, 152] on li "Expert in preparing blood components, including RCC, FFP, platelets, mega-units…" at bounding box center [229, 153] width 253 height 8
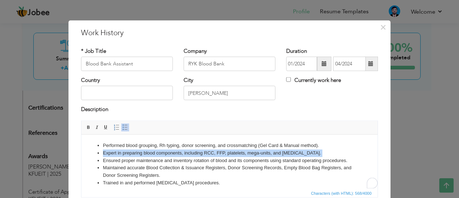
click at [153, 152] on li "Expert in preparing blood components, including RCC, FFP, platelets, mega-units…" at bounding box center [229, 153] width 253 height 8
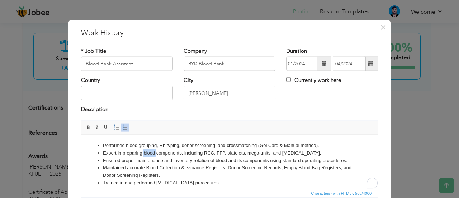
click at [153, 152] on li "Expert in preparing blood components, including RCC, FFP, platelets, mega-units…" at bounding box center [229, 153] width 253 height 8
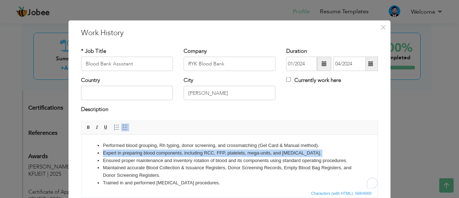
click at [153, 152] on li "Expert in preparing blood components, including RCC, FFP, platelets, mega-units…" at bounding box center [229, 153] width 253 height 8
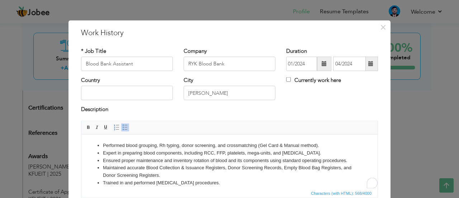
click at [148, 157] on li "Ensured proper maintenance and inventory rotation of blood and its components u…" at bounding box center [229, 160] width 253 height 8
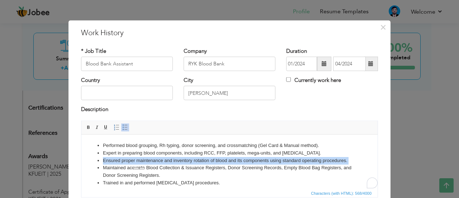
click at [148, 157] on li "Ensured proper maintenance and inventory rotation of blood and its components u…" at bounding box center [229, 160] width 253 height 8
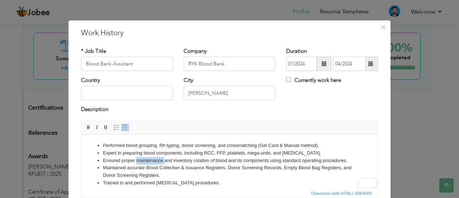
click at [148, 157] on li "Ensured proper maintenance and inventory rotation of blood and its components u…" at bounding box center [229, 160] width 253 height 8
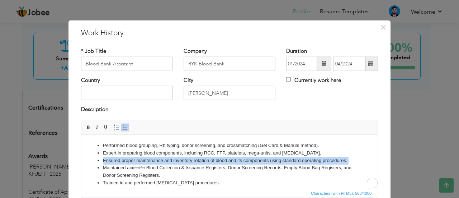
click at [148, 157] on li "Ensured proper maintenance and inventory rotation of blood and its components u…" at bounding box center [229, 160] width 253 height 8
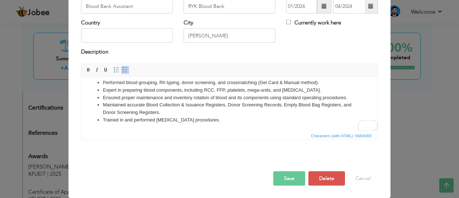
scroll to position [58, 0]
click at [285, 183] on button "Save" at bounding box center [289, 178] width 32 height 14
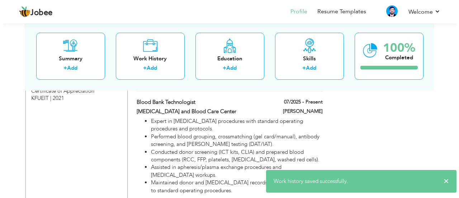
scroll to position [522, 0]
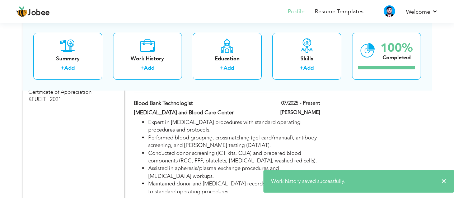
click at [225, 160] on li "Conducted donor screening (ICT kits, CLIA) and prepared blood components (RCC, …" at bounding box center [233, 156] width 171 height 15
type input "Blood Bank Technologist"
type input "Cancer and Blood Care Center"
type input "07/2025"
checkbox input "true"
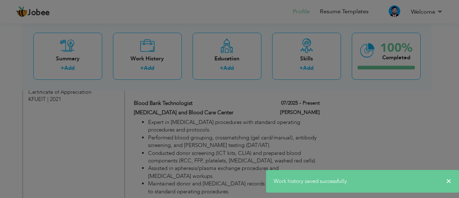
scroll to position [0, 0]
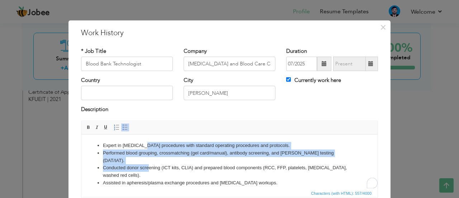
drag, startPoint x: 142, startPoint y: 145, endPoint x: 150, endPoint y: 159, distance: 16.4
click at [150, 159] on ul "Expert in phlebotomy procedures with standard operating procedures and protocol…" at bounding box center [230, 167] width 282 height 52
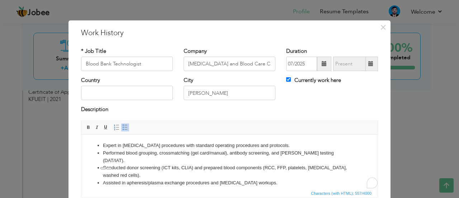
click at [150, 164] on li "Conducted donor screening (ICT kits, CLIA) and prepared blood components (RCC, …" at bounding box center [229, 171] width 253 height 15
click at [139, 164] on li "Conducted donor screening (ICT kits, CLIA) and prepared blood components (RCC, …" at bounding box center [229, 171] width 253 height 15
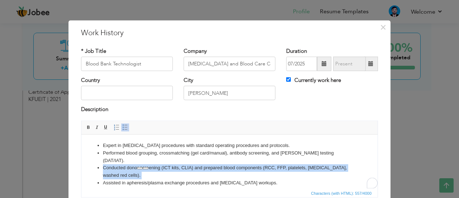
click at [139, 164] on li "Conducted donor screening (ICT kits, CLIA) and prepared blood components (RCC, …" at bounding box center [229, 171] width 253 height 15
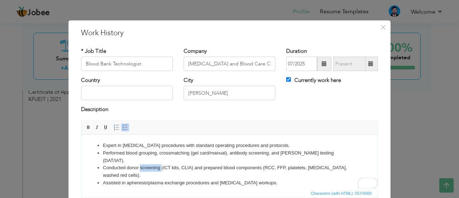
click at [139, 164] on li "Conducted donor screening (ICT kits, CLIA) and prepared blood components (RCC, …" at bounding box center [229, 171] width 253 height 15
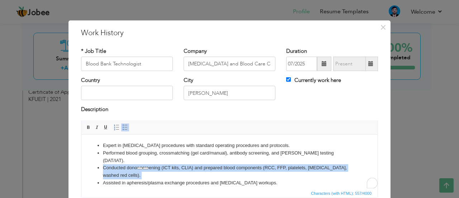
click at [139, 164] on li "Conducted donor screening (ICT kits, CLIA) and prepared blood components (RCC, …" at bounding box center [229, 171] width 253 height 15
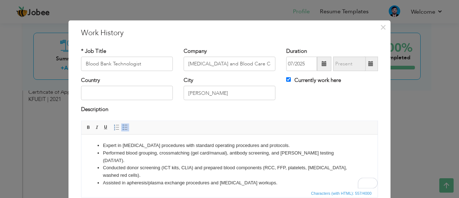
scroll to position [5, 0]
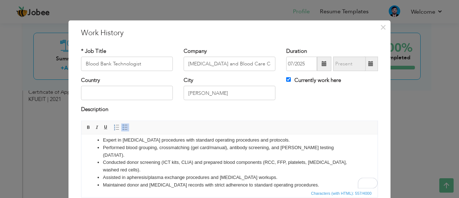
click at [128, 173] on li "Assisted in apheresis/plasma exchange procedures and transfusion reaction worku…" at bounding box center [229, 177] width 253 height 8
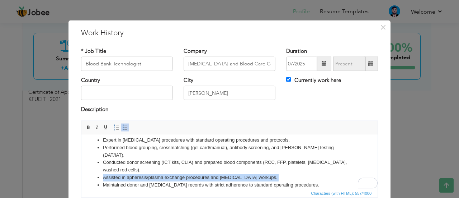
click at [128, 173] on li "Assisted in apheresis/plasma exchange procedures and transfusion reaction worku…" at bounding box center [229, 177] width 253 height 8
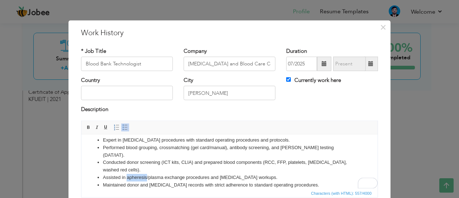
click at [128, 173] on li "Assisted in apheresis/plasma exchange procedures and transfusion reaction worku…" at bounding box center [229, 177] width 253 height 8
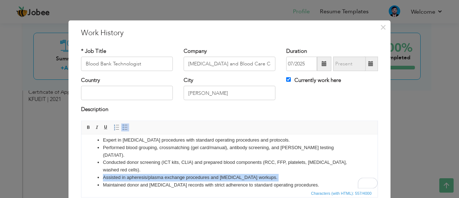
click at [128, 173] on li "Assisted in apheresis/plasma exchange procedures and transfusion reaction worku…" at bounding box center [229, 177] width 253 height 8
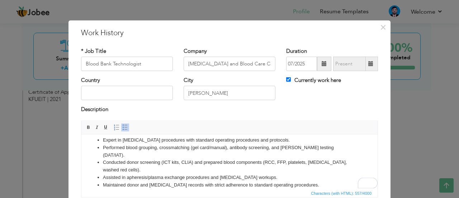
click at [118, 181] on li "Maintained donor and transfusion records with strict adherence to standard oper…" at bounding box center [229, 185] width 253 height 8
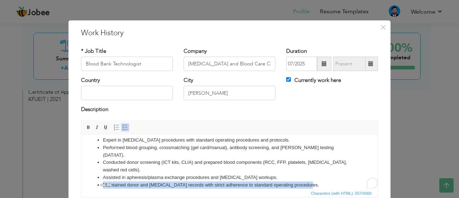
click at [118, 181] on li "Maintained donor and transfusion records with strict adherence to standard oper…" at bounding box center [229, 185] width 253 height 8
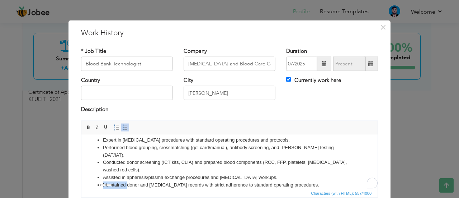
click at [118, 181] on li "Maintained donor and transfusion records with strict adherence to standard oper…" at bounding box center [229, 185] width 253 height 8
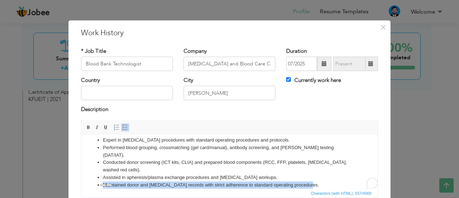
click at [118, 181] on li "Maintained donor and transfusion records with strict adherence to standard oper…" at bounding box center [229, 185] width 253 height 8
click at [148, 181] on li "Maintained donor and transfusion records with strict adherence to standard oper…" at bounding box center [229, 185] width 253 height 8
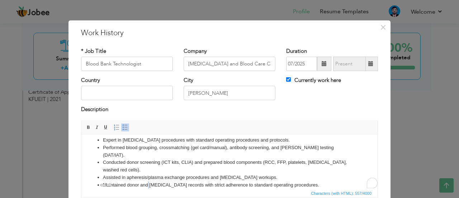
click at [148, 181] on li "Maintained donor and transfusion records with strict adherence to standard oper…" at bounding box center [229, 185] width 253 height 8
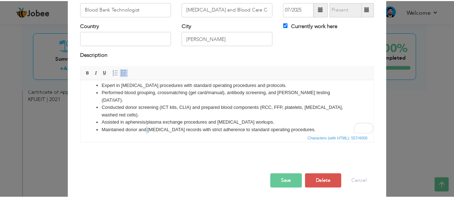
scroll to position [0, 0]
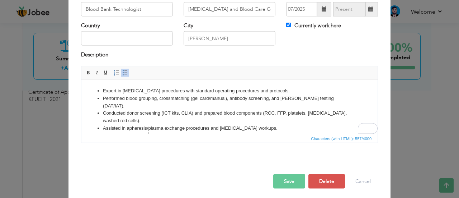
click at [284, 181] on button "Save" at bounding box center [289, 181] width 32 height 14
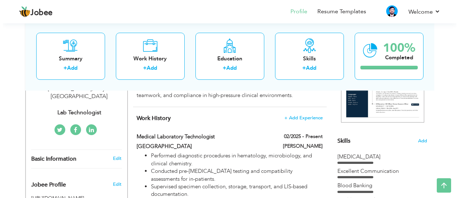
scroll to position [185, 0]
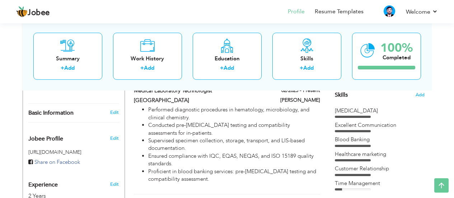
click at [416, 90] on div "Summary + Add Work History + Add Education + Add Skills + Add 100% Completed" at bounding box center [227, 56] width 409 height 68
click at [418, 93] on span "Add" at bounding box center [419, 94] width 9 height 7
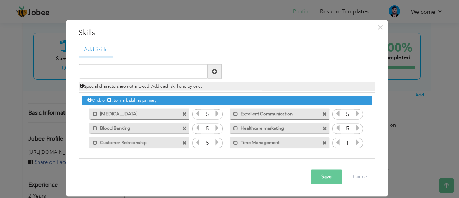
click at [183, 143] on span at bounding box center [184, 142] width 5 height 5
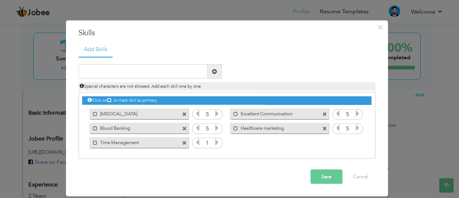
click at [183, 143] on span at bounding box center [184, 142] width 5 height 5
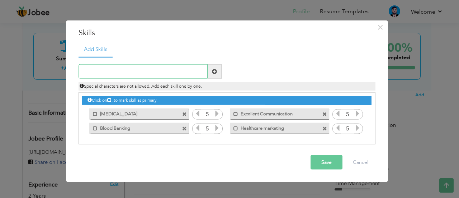
click at [128, 70] on input "text" at bounding box center [143, 71] width 129 height 14
paste input "Hematology"
type input "Hematology"
click at [212, 74] on span at bounding box center [214, 70] width 5 height 5
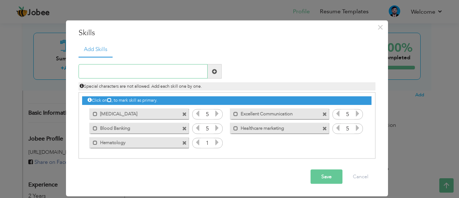
click at [122, 67] on input "text" at bounding box center [143, 71] width 129 height 14
paste input "Clinical chemistry"
type input "Clinical chemistry"
click at [218, 73] on span at bounding box center [215, 71] width 14 height 14
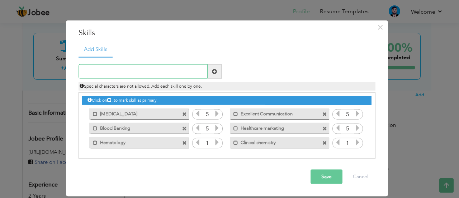
click at [133, 75] on input "text" at bounding box center [143, 71] width 129 height 14
paste input "Microbiology"
type input "Microbiology"
click at [218, 70] on span at bounding box center [215, 71] width 14 height 14
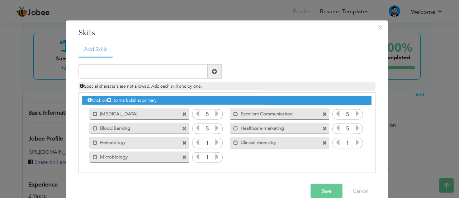
click at [322, 129] on span at bounding box center [324, 128] width 5 height 5
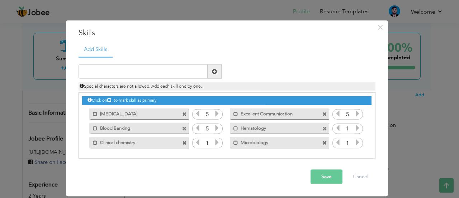
click at [324, 110] on span at bounding box center [325, 112] width 6 height 8
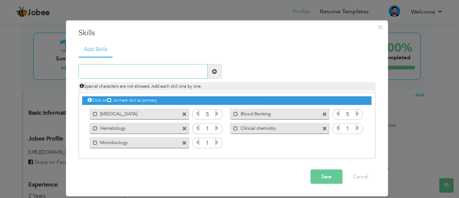
click at [141, 72] on input "text" at bounding box center [143, 71] width 129 height 14
paste input "Immunology & serology"
type input "Immunology & serology"
click at [215, 70] on span at bounding box center [214, 70] width 5 height 5
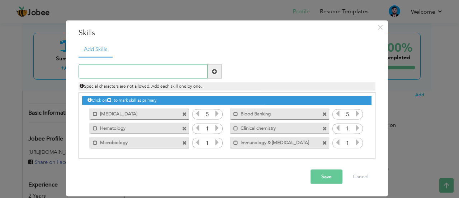
click at [141, 69] on input "text" at bounding box center [143, 71] width 129 height 14
paste input "Molecular biology"
type input "Molecular biology"
click at [212, 75] on span at bounding box center [215, 71] width 14 height 14
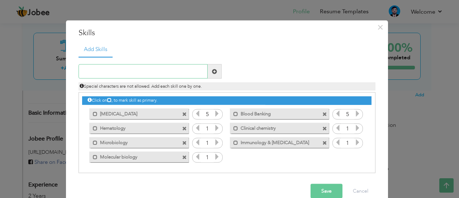
click at [127, 66] on input "text" at bounding box center [143, 71] width 129 height 14
paste input "Internal & External Quality Control"
type input "Internal & External Quality Control"
click at [212, 72] on span at bounding box center [214, 70] width 5 height 5
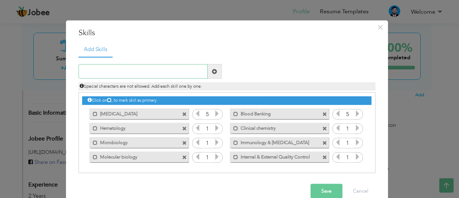
click at [118, 77] on input "text" at bounding box center [143, 71] width 129 height 14
paste input "ISO 15189 laboratory quality standards"
type input "ISO 15189 laboratory quality standards"
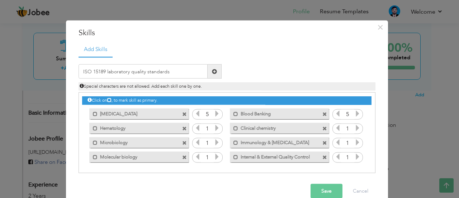
click at [212, 73] on span at bounding box center [214, 70] width 5 height 5
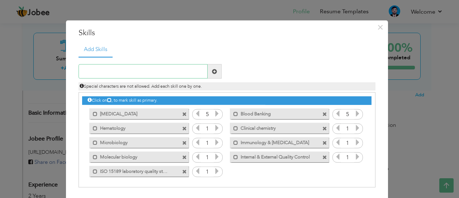
click at [132, 71] on input "text" at bounding box center [143, 71] width 129 height 14
paste input "Laboratory Information Systems"
type input "Laboratory Information Systems"
click at [214, 69] on span at bounding box center [214, 70] width 5 height 5
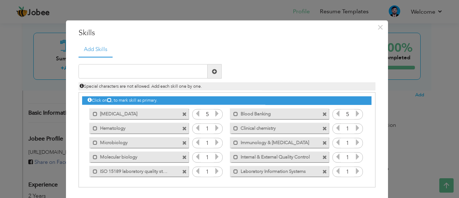
scroll to position [27, 0]
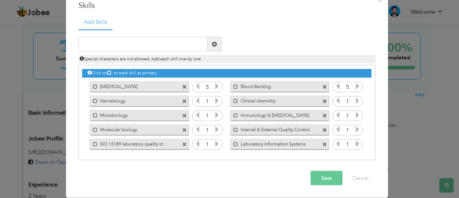
click at [333, 173] on button "Save" at bounding box center [327, 178] width 32 height 14
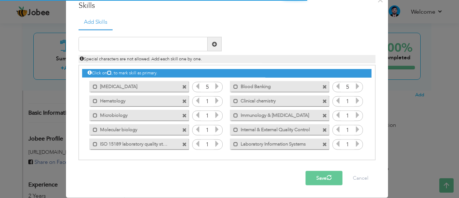
click at [215, 97] on icon at bounding box center [217, 100] width 6 height 6
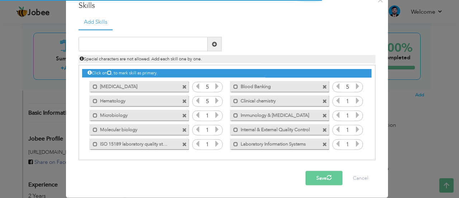
click at [215, 97] on icon at bounding box center [217, 100] width 6 height 6
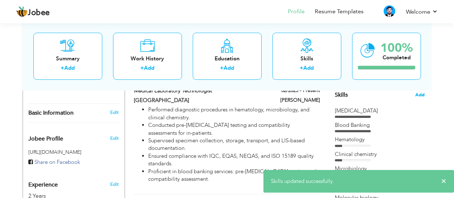
click at [421, 95] on span "Add" at bounding box center [419, 94] width 9 height 7
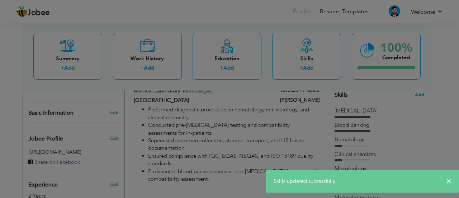
scroll to position [0, 0]
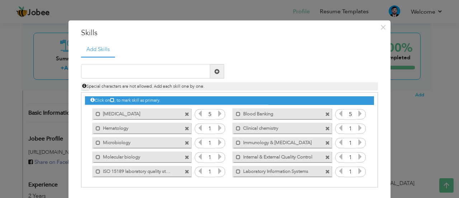
click at [217, 129] on icon at bounding box center [220, 127] width 6 height 6
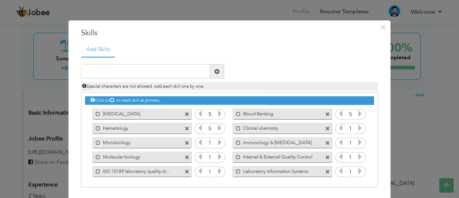
click at [217, 129] on icon at bounding box center [220, 127] width 6 height 6
click at [218, 139] on icon at bounding box center [220, 142] width 6 height 6
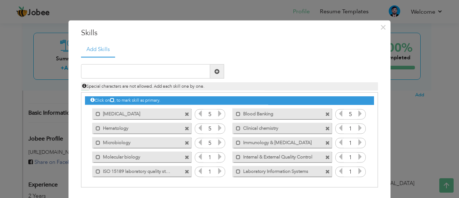
click at [218, 139] on icon at bounding box center [220, 142] width 6 height 6
click at [219, 156] on icon at bounding box center [220, 156] width 6 height 6
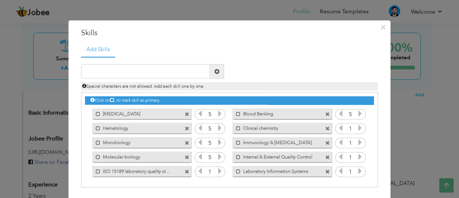
click at [219, 156] on icon at bounding box center [220, 156] width 6 height 6
click at [217, 168] on icon at bounding box center [220, 170] width 6 height 6
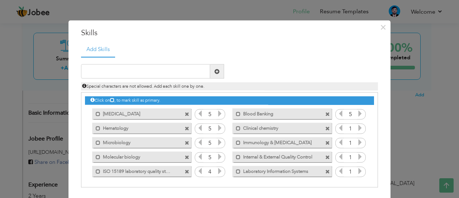
click at [217, 168] on icon at bounding box center [220, 170] width 6 height 6
click at [358, 128] on icon at bounding box center [360, 127] width 6 height 6
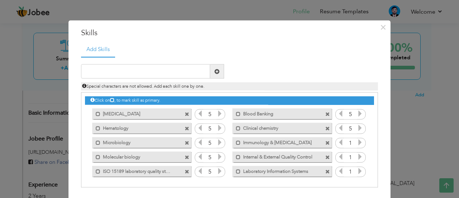
click at [358, 128] on icon at bounding box center [360, 127] width 6 height 6
click at [359, 141] on icon at bounding box center [360, 142] width 6 height 6
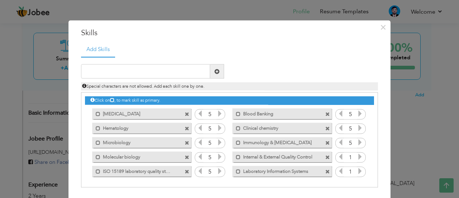
click at [359, 141] on icon at bounding box center [360, 142] width 6 height 6
click at [360, 156] on icon at bounding box center [360, 156] width 6 height 6
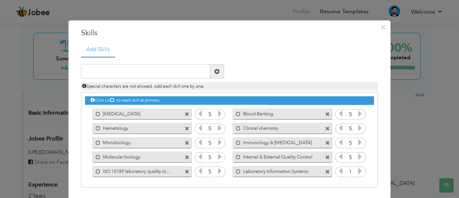
click at [357, 171] on icon at bounding box center [360, 170] width 6 height 6
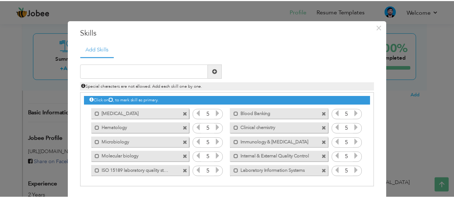
scroll to position [27, 0]
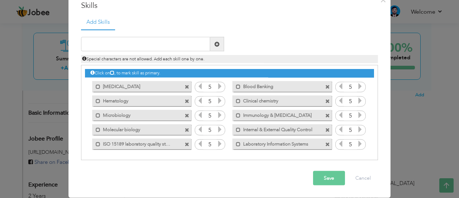
click at [317, 171] on button "Save" at bounding box center [329, 178] width 32 height 14
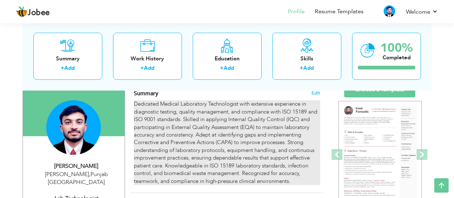
scroll to position [0, 0]
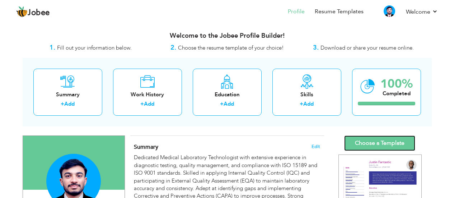
click at [387, 142] on link "Choose a Template" at bounding box center [379, 142] width 71 height 15
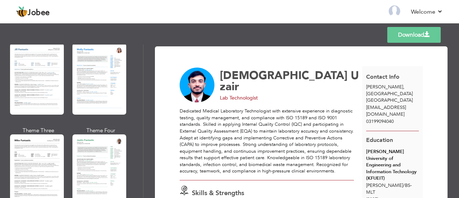
scroll to position [365, 0]
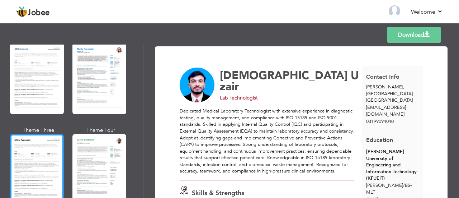
click at [47, 172] on div at bounding box center [37, 169] width 54 height 71
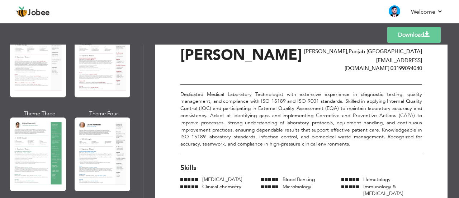
scroll to position [0, 0]
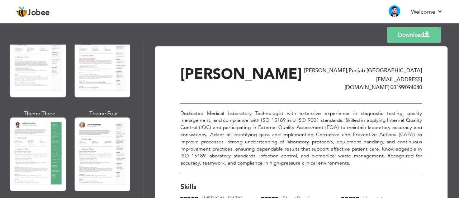
click at [352, 69] on span "Rahim Yar Khan , Punjab Pakistan" at bounding box center [363, 70] width 118 height 7
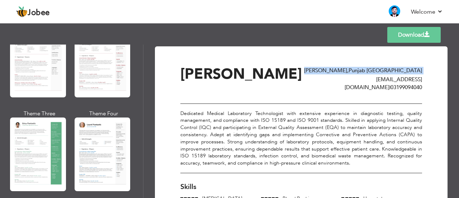
click at [352, 69] on span "Rahim Yar Khan , Punjab Pakistan" at bounding box center [363, 70] width 118 height 7
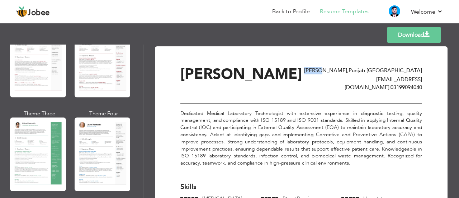
click at [352, 69] on span "Rahim Yar Khan , Punjab Pakistan" at bounding box center [363, 70] width 118 height 7
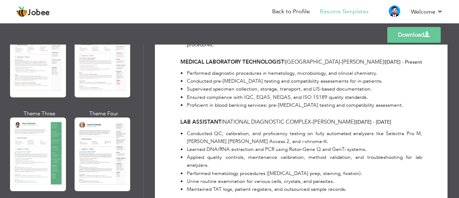
scroll to position [337, 0]
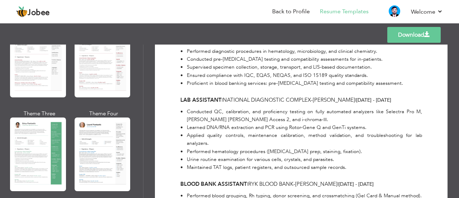
click at [324, 123] on li "Learned DNA/RNA extraction and PCR using Rotor-Gene Q and GenTi systems." at bounding box center [301, 127] width 242 height 8
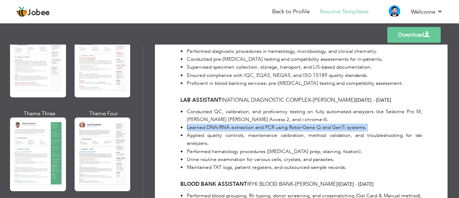
click at [324, 123] on li "Learned DNA/RNA extraction and PCR using Rotor-Gene Q and GenTi systems." at bounding box center [301, 127] width 242 height 8
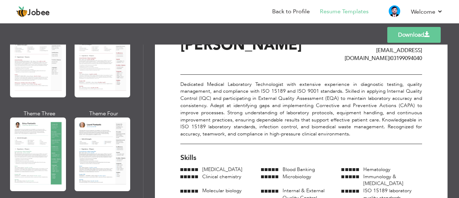
scroll to position [0, 0]
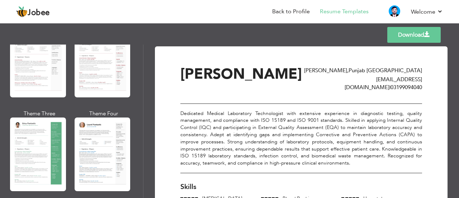
click at [284, 75] on span "Muhammad Uzair" at bounding box center [241, 74] width 122 height 20
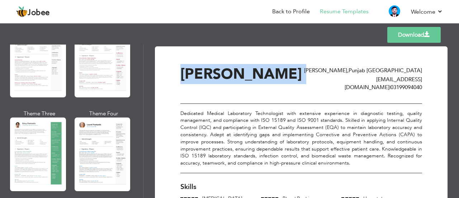
click at [284, 75] on span "Muhammad Uzair" at bounding box center [241, 74] width 122 height 20
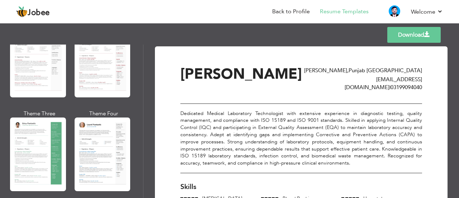
click at [284, 75] on span "Muhammad Uzair" at bounding box center [241, 74] width 122 height 20
click at [256, 142] on div "Dedicated Medical Laboratory Technologist with extensive experience in diagnost…" at bounding box center [301, 138] width 242 height 70
drag, startPoint x: 256, startPoint y: 142, endPoint x: 302, endPoint y: 138, distance: 45.7
click at [302, 138] on div "Dedicated Medical Laboratory Technologist with extensive experience in diagnost…" at bounding box center [301, 138] width 242 height 70
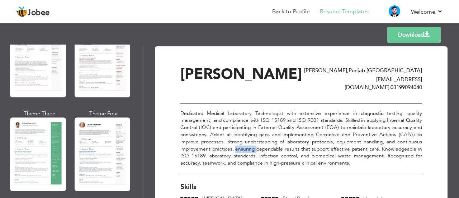
click at [302, 138] on div "Dedicated Medical Laboratory Technologist with extensive experience in diagnost…" at bounding box center [301, 138] width 242 height 70
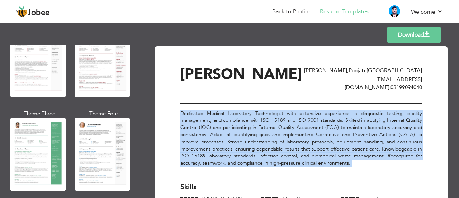
click at [302, 138] on div "Dedicated Medical Laboratory Technologist with extensive experience in diagnost…" at bounding box center [301, 138] width 242 height 70
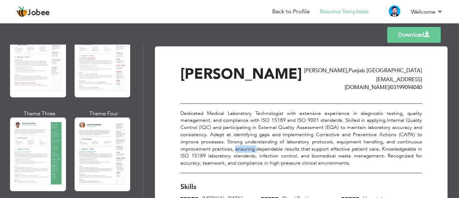
click at [302, 138] on div "Dedicated Medical Laboratory Technologist with extensive experience in diagnost…" at bounding box center [301, 138] width 242 height 70
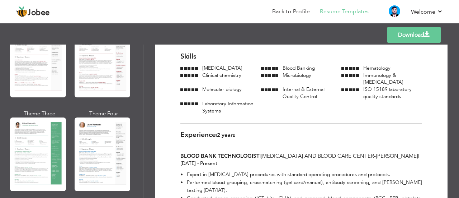
scroll to position [131, 0]
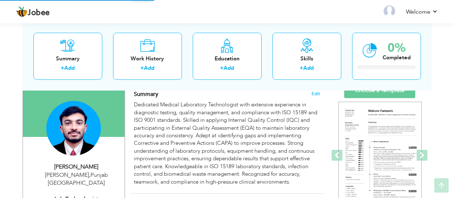
scroll to position [68, 0]
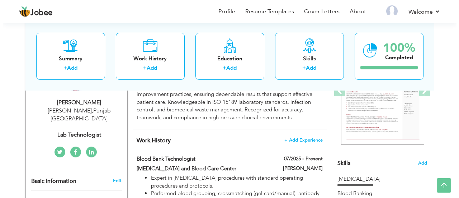
scroll to position [122, 0]
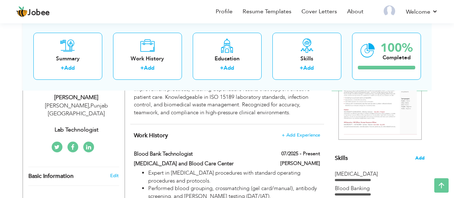
click at [421, 155] on span "Add" at bounding box center [419, 158] width 9 height 7
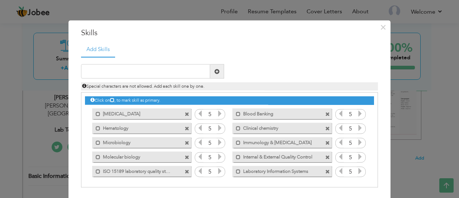
scroll to position [124, 0]
click at [185, 170] on span at bounding box center [187, 171] width 5 height 5
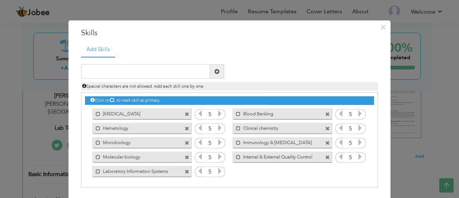
click at [255, 174] on div "Click on , to mark skill as primary. Mark as primary skill. Phlebotomy 5 Blood …" at bounding box center [229, 135] width 289 height 85
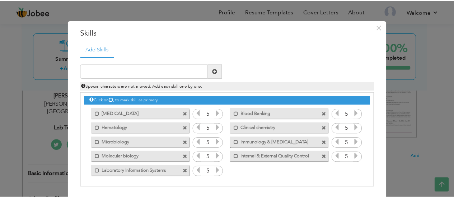
scroll to position [27, 0]
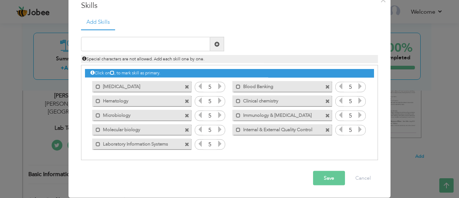
click at [315, 179] on button "Save" at bounding box center [329, 178] width 32 height 14
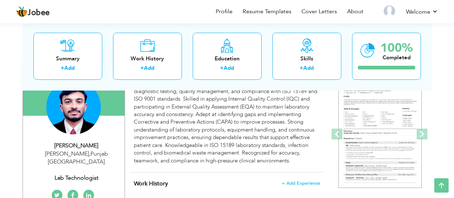
scroll to position [73, 0]
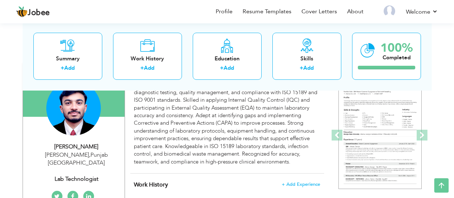
click at [225, 123] on div "Dedicated Medical Laboratory Technologist with extensive experience in diagnost…" at bounding box center [227, 123] width 186 height 85
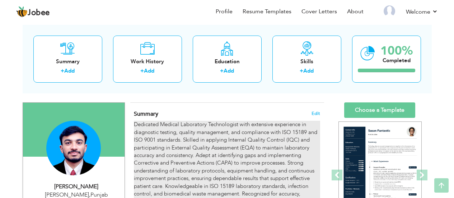
scroll to position [32, 0]
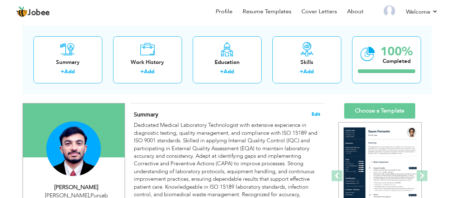
click at [314, 112] on span "Edit" at bounding box center [315, 114] width 9 height 5
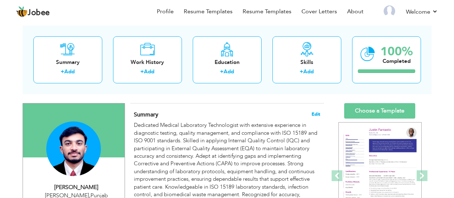
click at [316, 112] on span "Edit" at bounding box center [315, 114] width 9 height 5
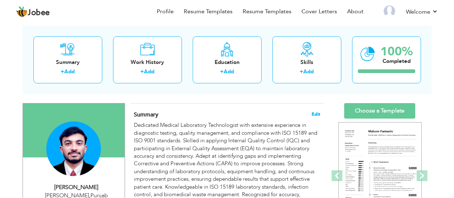
click at [316, 112] on span "Edit" at bounding box center [315, 114] width 9 height 5
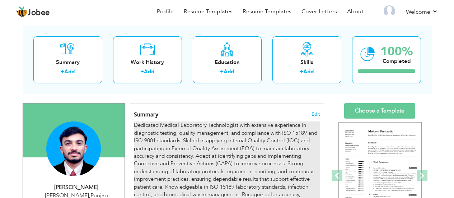
click at [265, 138] on div "Dedicated Medical Laboratory Technologist with extensive experience in diagnost…" at bounding box center [227, 163] width 186 height 85
drag, startPoint x: 265, startPoint y: 138, endPoint x: 236, endPoint y: 136, distance: 29.8
click at [236, 136] on div "Dedicated Medical Laboratory Technologist with extensive experience in diagnost…" at bounding box center [227, 163] width 186 height 85
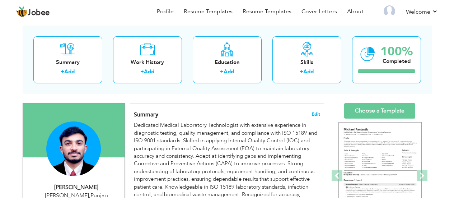
click at [314, 115] on span "Edit" at bounding box center [315, 114] width 9 height 5
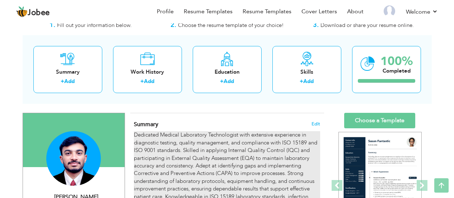
scroll to position [22, 0]
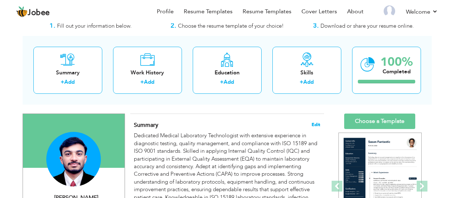
click at [318, 126] on span "Edit" at bounding box center [315, 124] width 9 height 5
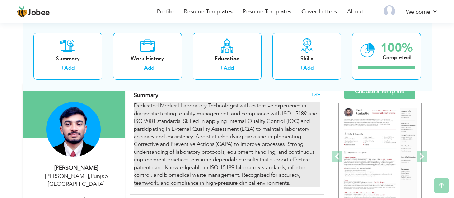
scroll to position [52, 0]
click at [274, 134] on div "Dedicated Medical Laboratory Technologist with extensive experience in diagnost…" at bounding box center [227, 143] width 186 height 85
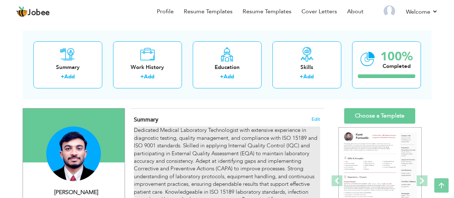
scroll to position [22, 0]
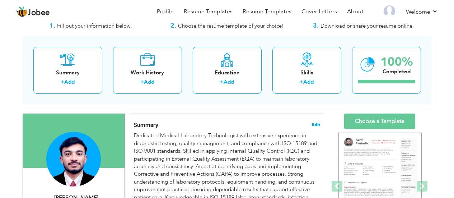
click at [314, 123] on span "Edit" at bounding box center [315, 124] width 9 height 5
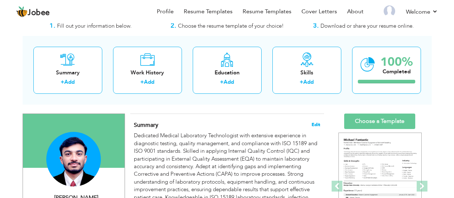
click at [314, 123] on span "Edit" at bounding box center [315, 124] width 9 height 5
click at [64, 74] on div "Summary" at bounding box center [67, 73] width 57 height 8
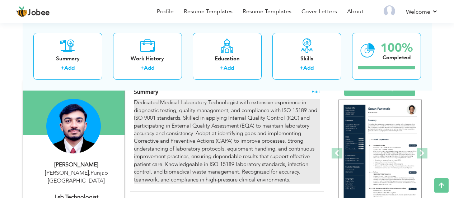
scroll to position [54, 0]
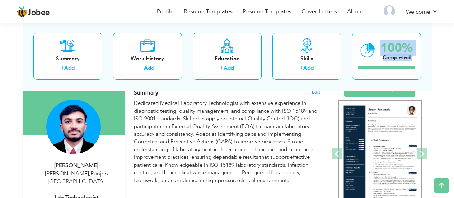
drag, startPoint x: 316, startPoint y: 88, endPoint x: 313, endPoint y: 94, distance: 6.4
click at [313, 94] on span "Edit" at bounding box center [315, 92] width 9 height 5
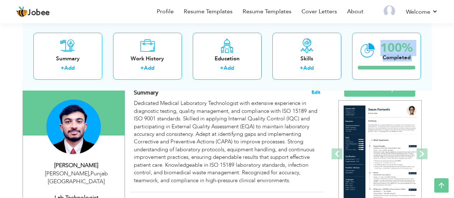
click at [313, 94] on span "Edit" at bounding box center [315, 92] width 9 height 5
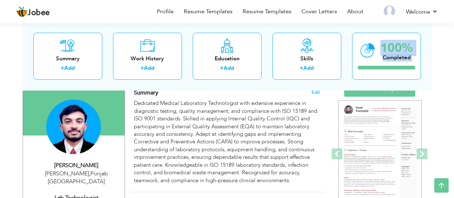
click at [295, 93] on h4 "Summary Edit" at bounding box center [227, 92] width 186 height 7
click at [428, 85] on div "Summary + Add Work History + Add Education + Add Skills + Add 100% Completed" at bounding box center [227, 56] width 409 height 68
click at [317, 94] on span "Edit" at bounding box center [315, 92] width 9 height 5
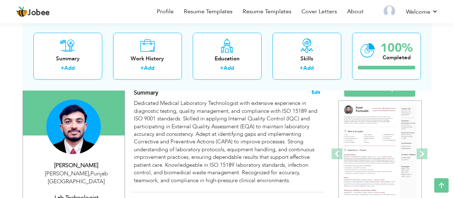
click at [317, 94] on span "Edit" at bounding box center [315, 92] width 9 height 5
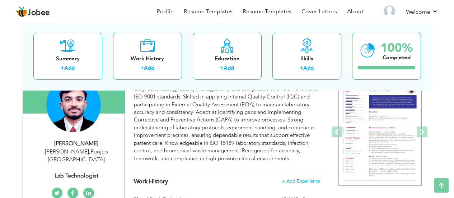
scroll to position [0, 0]
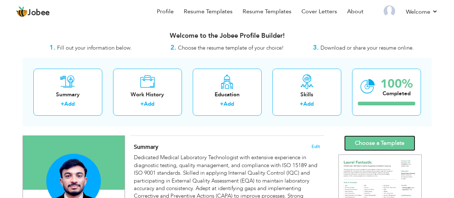
click at [372, 139] on link "Choose a Template" at bounding box center [379, 142] width 71 height 15
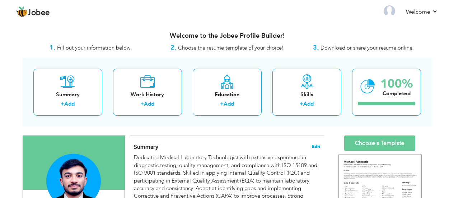
click at [317, 144] on span "Edit" at bounding box center [315, 146] width 9 height 5
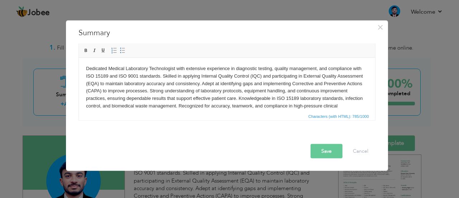
click at [106, 107] on body "Dedicated Medical Laboratory Technologist with extensive experience in diagnost…" at bounding box center [227, 91] width 282 height 52
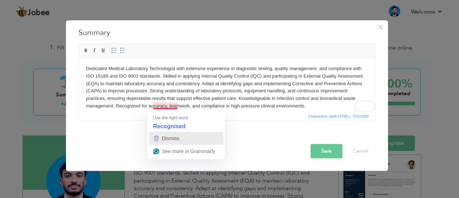
click at [185, 135] on div "Dismiss" at bounding box center [186, 138] width 68 height 11
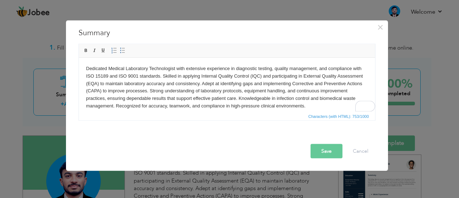
click at [191, 70] on body "Dedicated Medical Laboratory Technologist with extensive experience in diagnost…" at bounding box center [227, 87] width 282 height 45
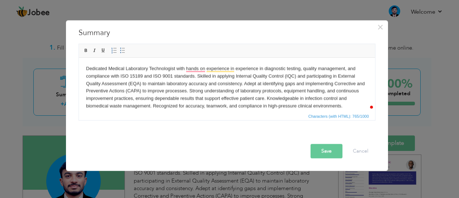
click at [248, 71] on body "Dedicated Medical Laboratory Technologist with hands on experience in experienc…" at bounding box center [227, 87] width 282 height 45
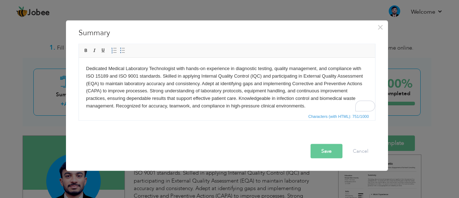
click at [209, 85] on body "Dedicated Medical Laboratory Technologist with hands-on experience in diagnosti…" at bounding box center [227, 87] width 282 height 45
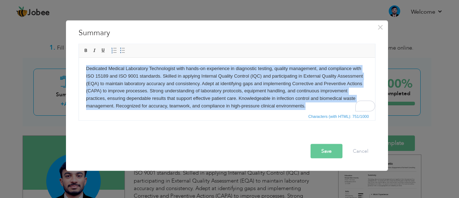
click at [209, 85] on body "Dedicated Medical Laboratory Technologist with hands-on experience in diagnosti…" at bounding box center [227, 87] width 282 height 45
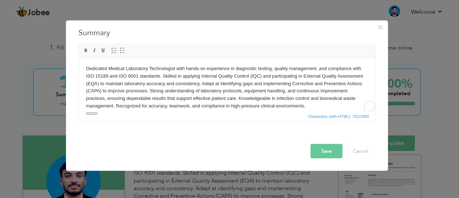
scroll to position [5, 0]
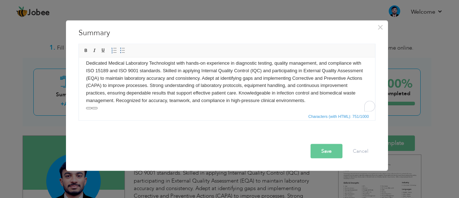
click at [309, 99] on body "Dedicated Medical Laboratory Technologist with hands-on experience in diagnosti…" at bounding box center [227, 81] width 282 height 45
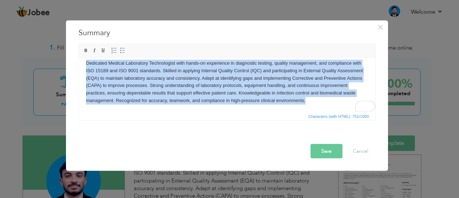
click at [309, 99] on body "Dedicated Medical Laboratory Technologist with hands-on experience in diagnosti…" at bounding box center [227, 81] width 282 height 45
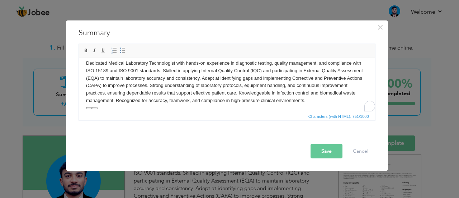
click at [323, 155] on button "Save" at bounding box center [327, 150] width 32 height 14
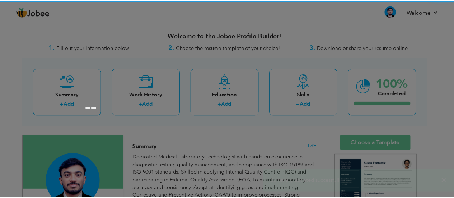
scroll to position [0, 0]
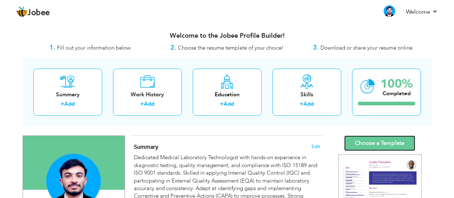
click at [372, 144] on link "Choose a Template" at bounding box center [379, 142] width 71 height 15
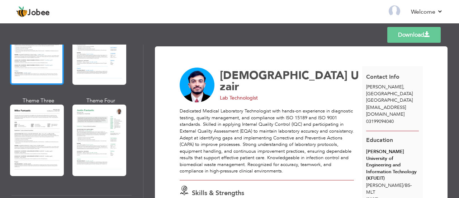
scroll to position [398, 0]
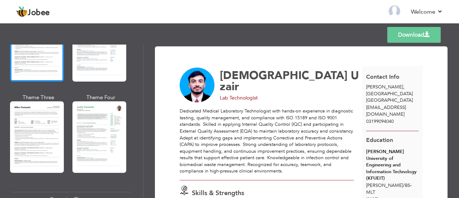
click at [44, 104] on div at bounding box center [37, 136] width 54 height 71
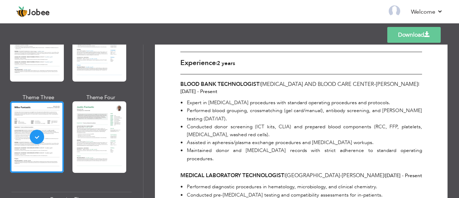
scroll to position [0, 0]
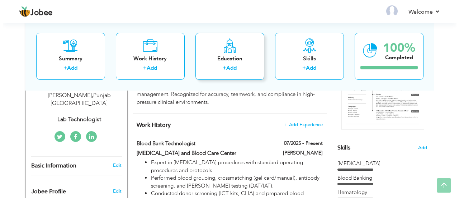
scroll to position [144, 0]
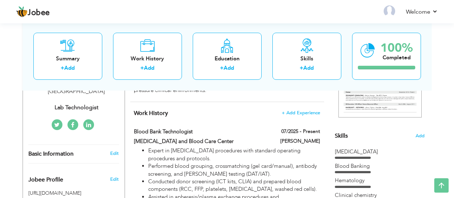
click at [300, 137] on div "07/2025 - Present" at bounding box center [293, 132] width 66 height 9
type input "Blood Bank Technologist"
type input "[MEDICAL_DATA] and Blood Care Center"
type input "07/2025"
type input "[PERSON_NAME]"
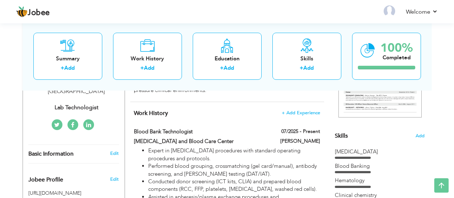
checkbox input "true"
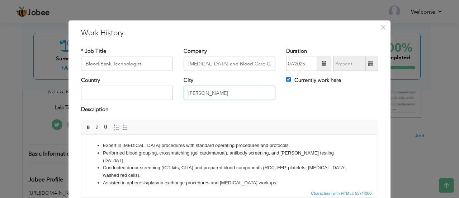
click at [226, 91] on input "[PERSON_NAME]" at bounding box center [230, 93] width 92 height 14
type input "E"
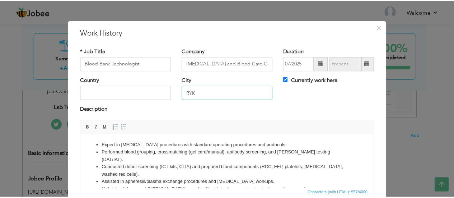
scroll to position [58, 0]
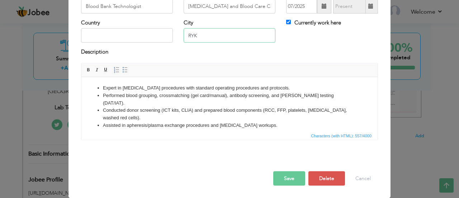
type input "RYK"
click at [290, 181] on button "Save" at bounding box center [289, 178] width 32 height 14
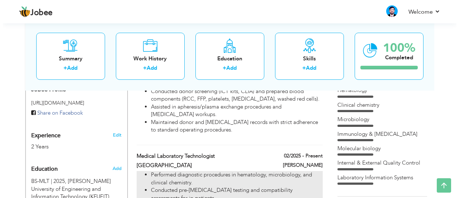
scroll to position [235, 0]
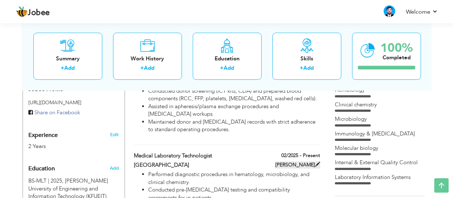
click at [298, 164] on label "[PERSON_NAME]" at bounding box center [297, 164] width 45 height 7
type input "Medical Laboratory Technologist"
type input "[GEOGRAPHIC_DATA]"
type input "02/2025"
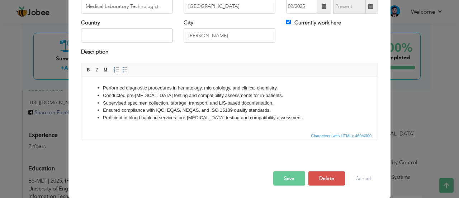
scroll to position [0, 0]
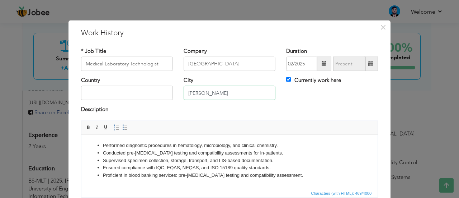
click at [225, 90] on input "[PERSON_NAME]" at bounding box center [230, 93] width 92 height 14
click at [225, 90] on input "Rahim Yar Khan" at bounding box center [230, 93] width 92 height 14
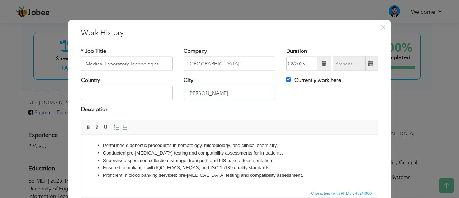
click at [225, 90] on input "Rahim Yar Khan" at bounding box center [230, 93] width 92 height 14
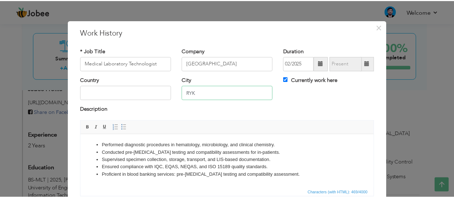
scroll to position [58, 0]
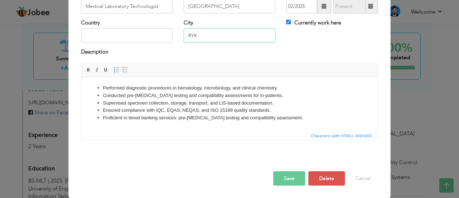
type input "RYK"
click at [287, 180] on button "Save" at bounding box center [289, 178] width 32 height 14
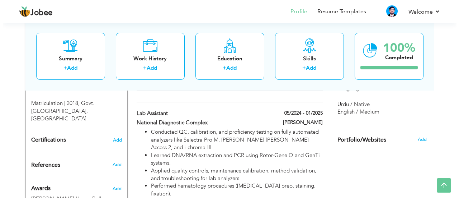
scroll to position [391, 0]
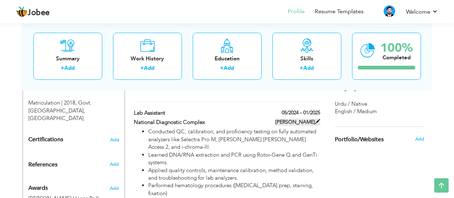
click at [302, 122] on label "Rahim Yar Khan" at bounding box center [297, 121] width 45 height 7
type input "Lab Assistant"
type input "National Diagnostic Complex"
type input "05/2024"
type input "01/2025"
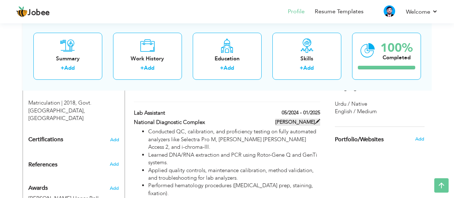
type input "Rahim Yar Khan"
checkbox input "false"
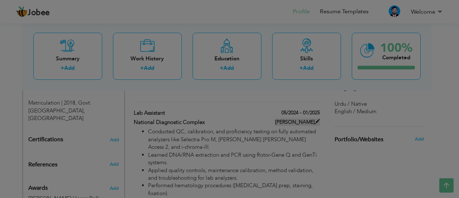
scroll to position [0, 0]
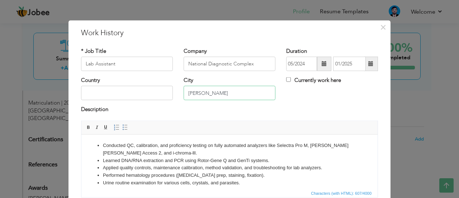
click at [210, 98] on input "Rahim Yar Khan" at bounding box center [230, 93] width 92 height 14
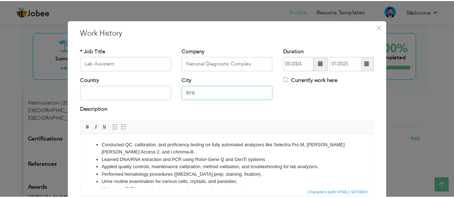
scroll to position [58, 0]
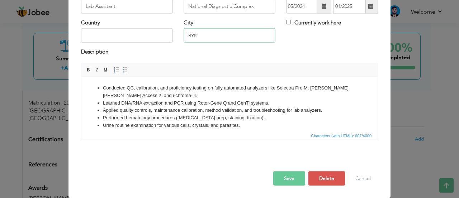
type input "RYK"
click at [283, 183] on button "Save" at bounding box center [289, 178] width 32 height 14
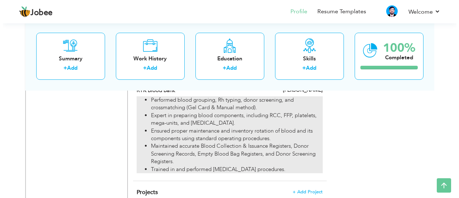
scroll to position [530, 0]
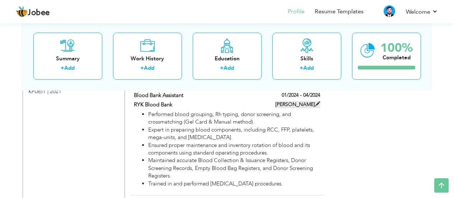
click at [311, 101] on label "Rahim Yar Khan" at bounding box center [297, 104] width 45 height 7
type input "Blood Bank Assistant"
type input "RYK Blood Bank"
type input "01/2024"
type input "04/2024"
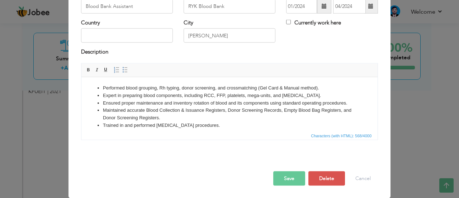
scroll to position [0, 0]
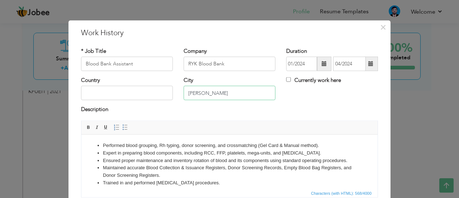
click at [237, 92] on input "Rahim Yar Khan" at bounding box center [230, 93] width 92 height 14
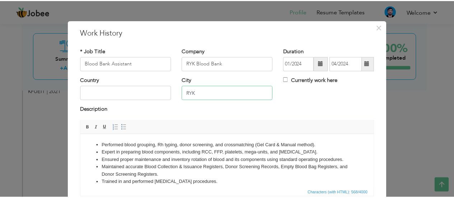
scroll to position [58, 0]
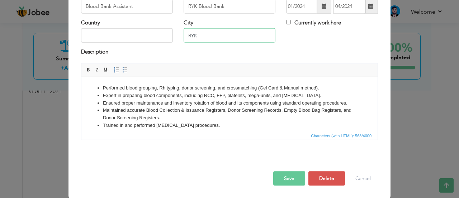
type input "RYK"
click at [291, 176] on button "Save" at bounding box center [289, 178] width 32 height 14
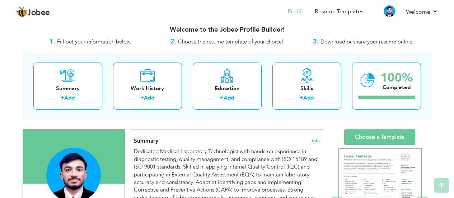
scroll to position [0, 0]
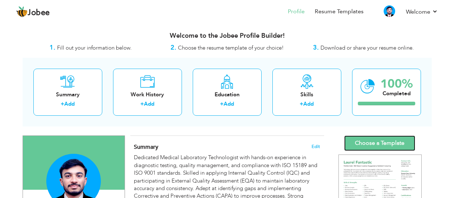
click at [376, 143] on link "Choose a Template" at bounding box center [379, 142] width 71 height 15
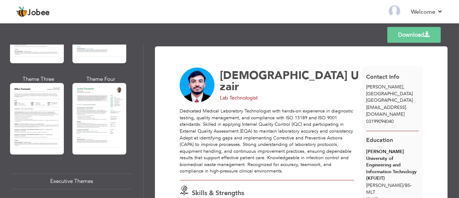
scroll to position [416, 0]
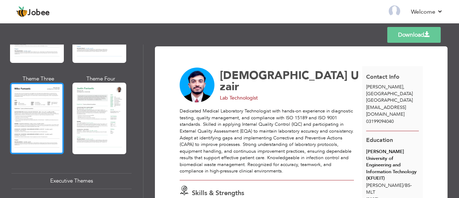
click at [60, 114] on div at bounding box center [37, 117] width 54 height 71
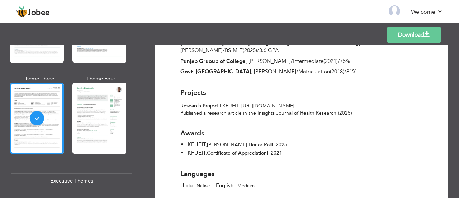
scroll to position [578, 0]
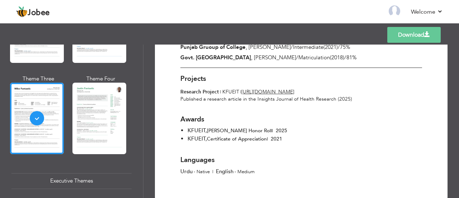
click at [417, 28] on link "Download" at bounding box center [413, 35] width 53 height 16
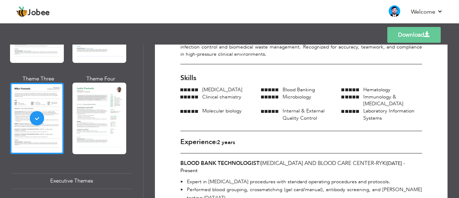
scroll to position [105, 0]
